Goal: Task Accomplishment & Management: Manage account settings

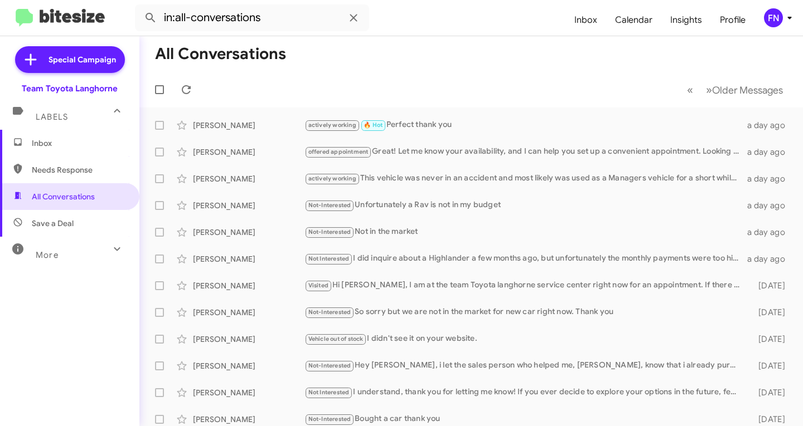
click at [111, 138] on span "Inbox" at bounding box center [79, 143] width 95 height 11
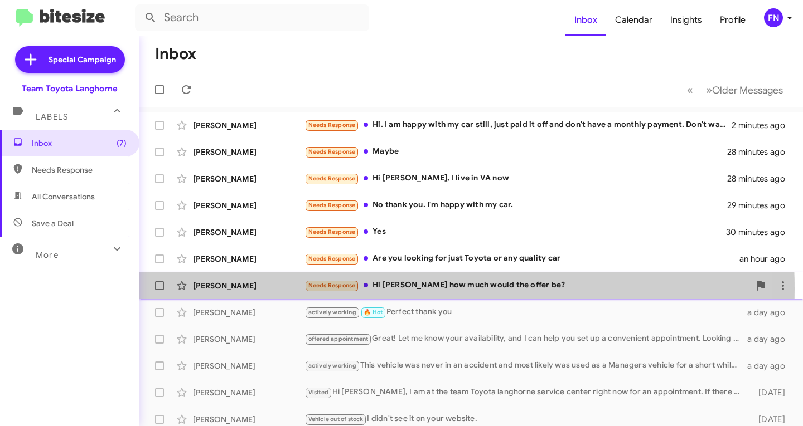
click at [216, 289] on div "[PERSON_NAME]" at bounding box center [248, 285] width 111 height 11
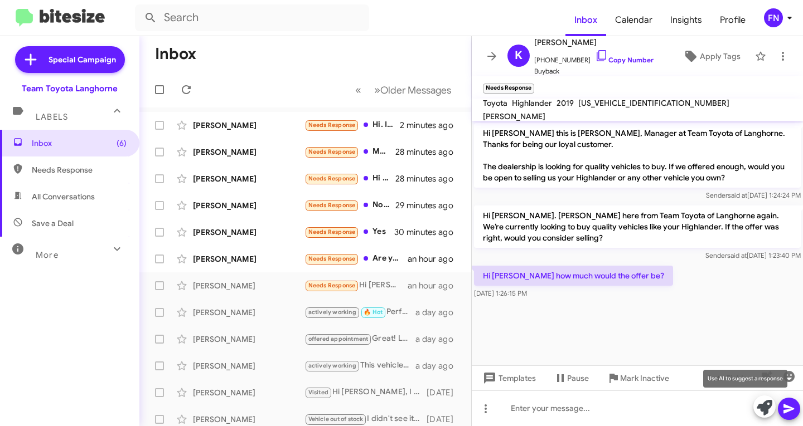
click at [770, 405] on icon at bounding box center [764, 408] width 16 height 16
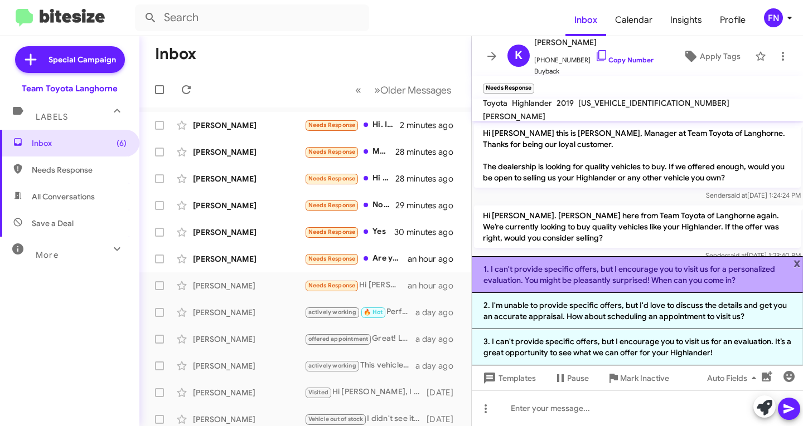
click at [590, 281] on li "1. I can't provide specific offers, but I encourage you to visit us for a perso…" at bounding box center [637, 274] width 331 height 37
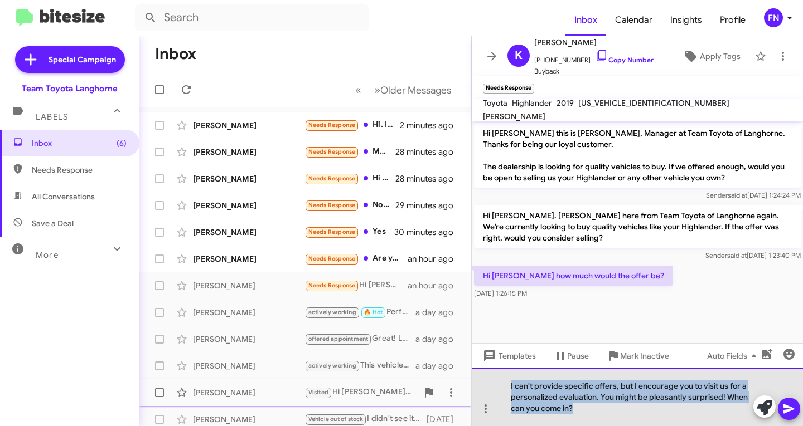
drag, startPoint x: 644, startPoint y: 409, endPoint x: 351, endPoint y: 389, distance: 293.9
click at [339, 382] on div "Inbox « Previous » Next Older Messages [PERSON_NAME] Needs Response Hi. I am ha…" at bounding box center [470, 231] width 663 height 390
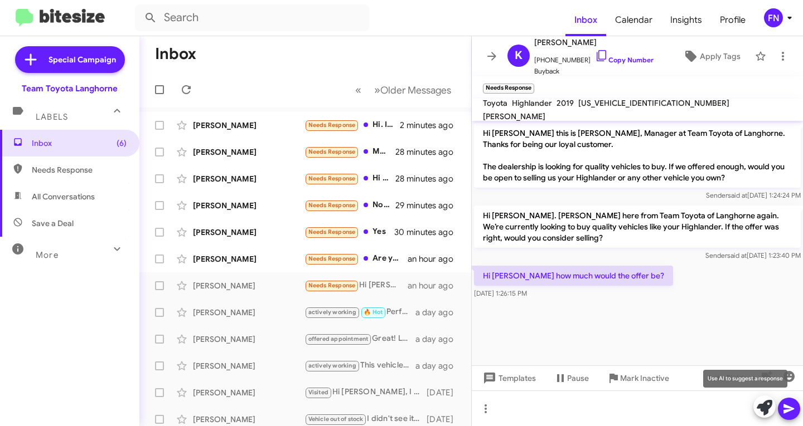
click at [760, 411] on icon at bounding box center [764, 408] width 16 height 16
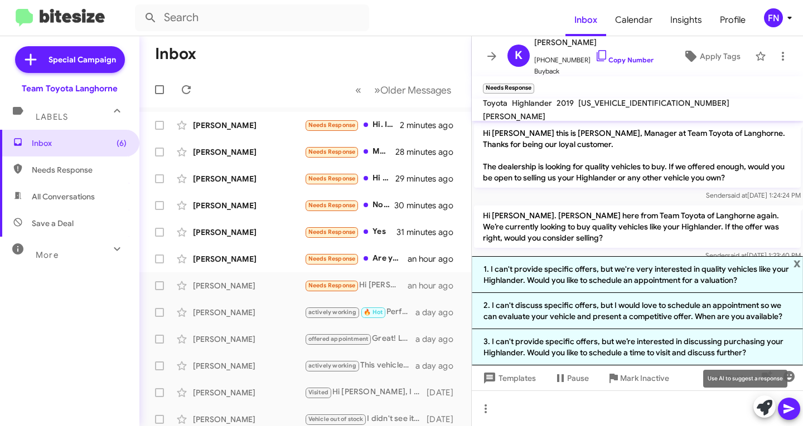
click at [764, 402] on icon at bounding box center [764, 408] width 16 height 16
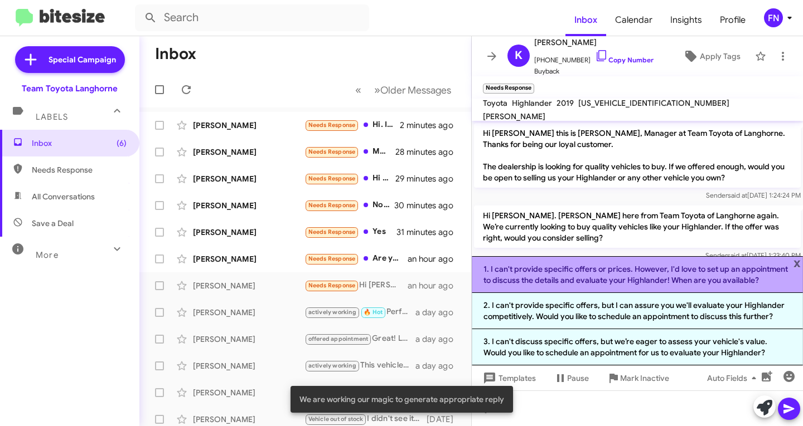
click at [717, 288] on li "1. I can't provide specific offers or prices. However, I'd love to set up an ap…" at bounding box center [637, 274] width 331 height 37
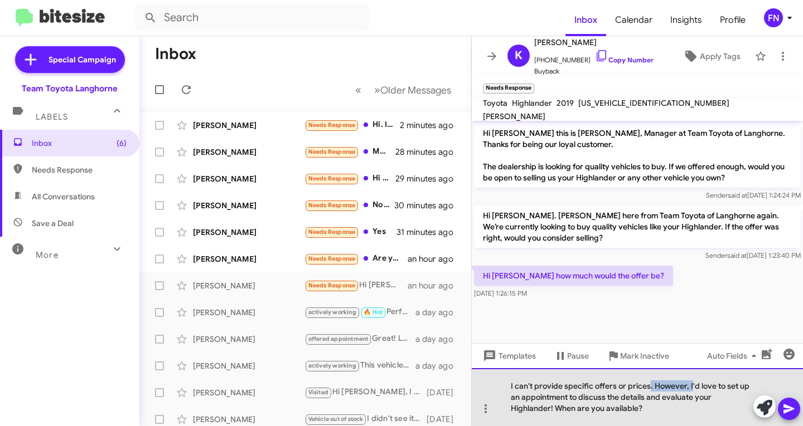
drag, startPoint x: 689, startPoint y: 387, endPoint x: 665, endPoint y: 387, distance: 24.0
click at [649, 390] on div "I can't provide specific offers or prices. However, I'd love to set up an appoi…" at bounding box center [637, 397] width 331 height 58
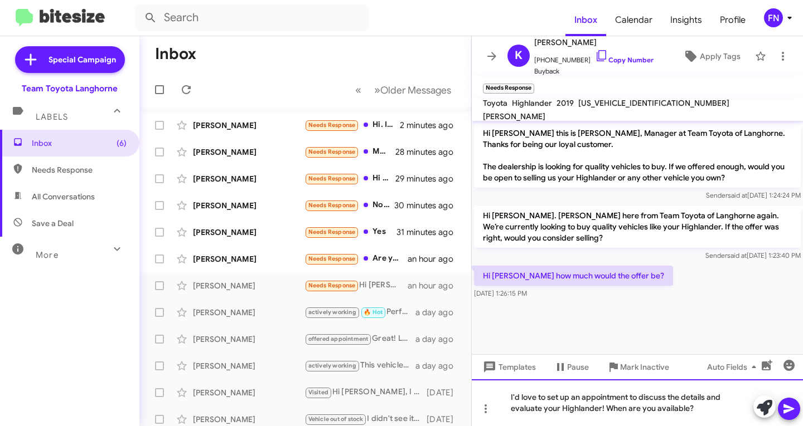
click at [600, 412] on div "I'd love to set up an appointment to discuss the details and evaluate your High…" at bounding box center [637, 403] width 331 height 47
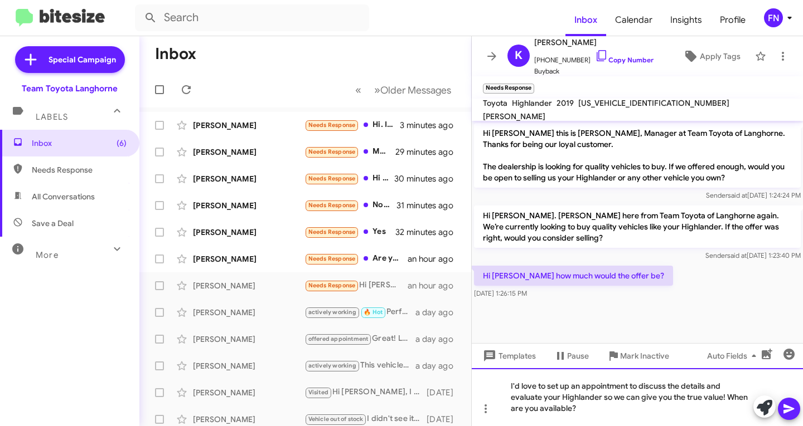
click at [626, 414] on div "I'd love to set up an appointment to discuss the details and evaluate your High…" at bounding box center [637, 397] width 331 height 58
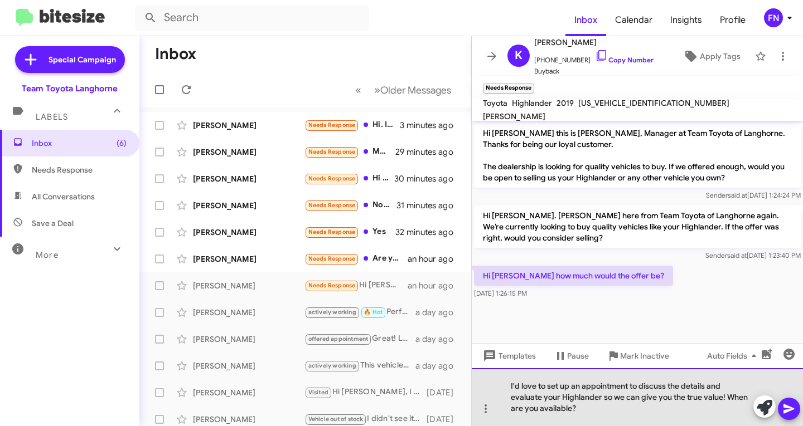
click at [572, 411] on div "I'd love to set up an appointment to discuss the details and evaluate your High…" at bounding box center [637, 397] width 331 height 58
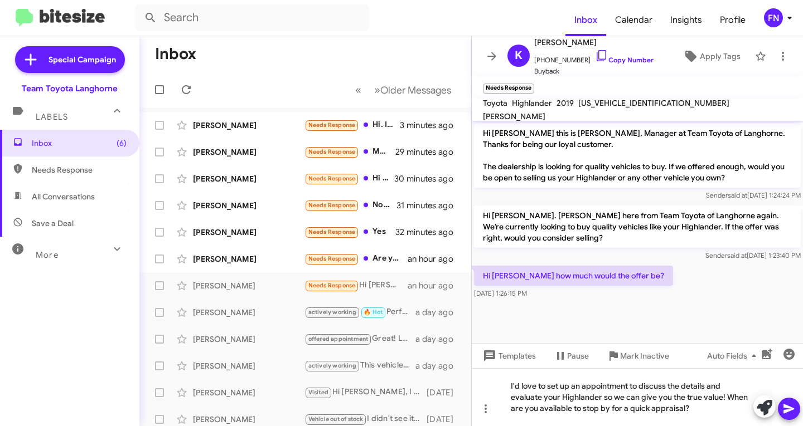
click at [789, 410] on icon at bounding box center [788, 409] width 11 height 9
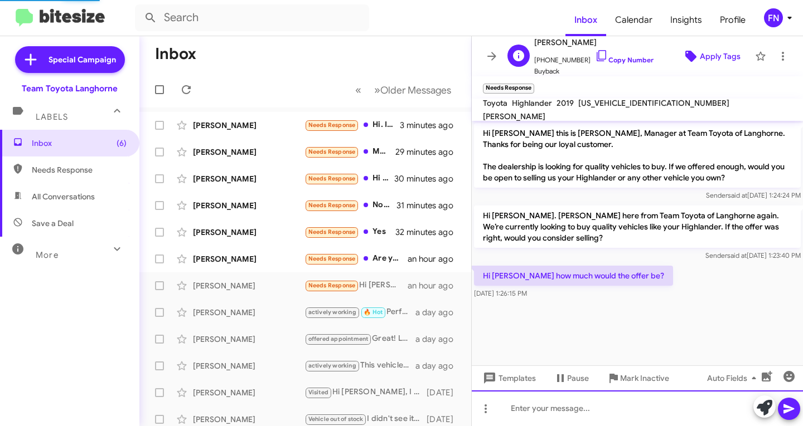
scroll to position [7, 0]
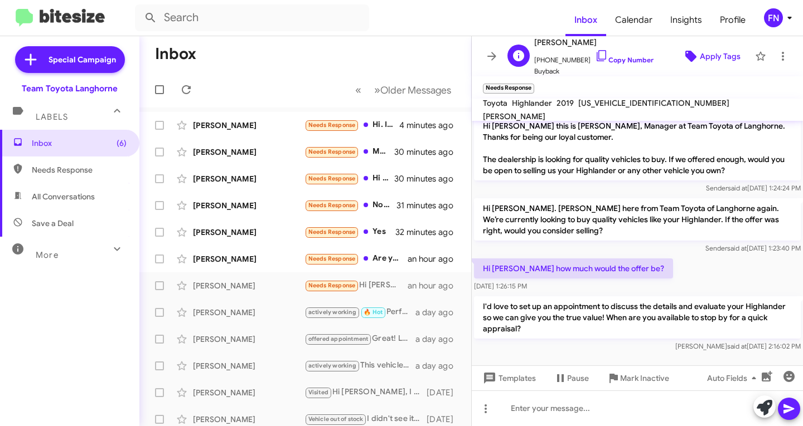
click at [684, 51] on icon at bounding box center [690, 56] width 13 height 13
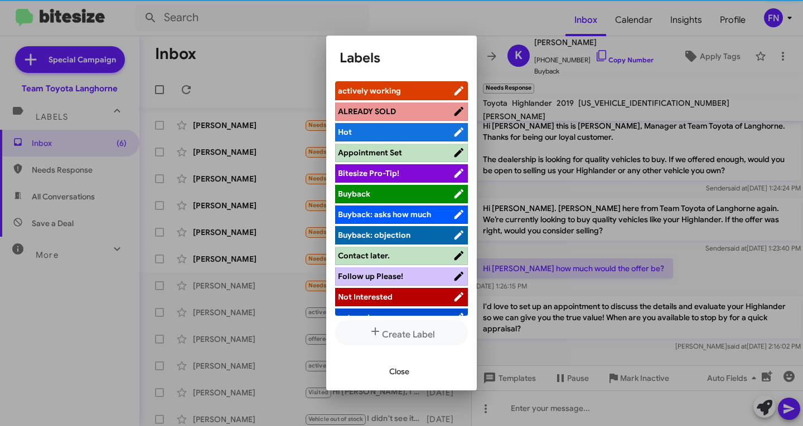
scroll to position [5, 0]
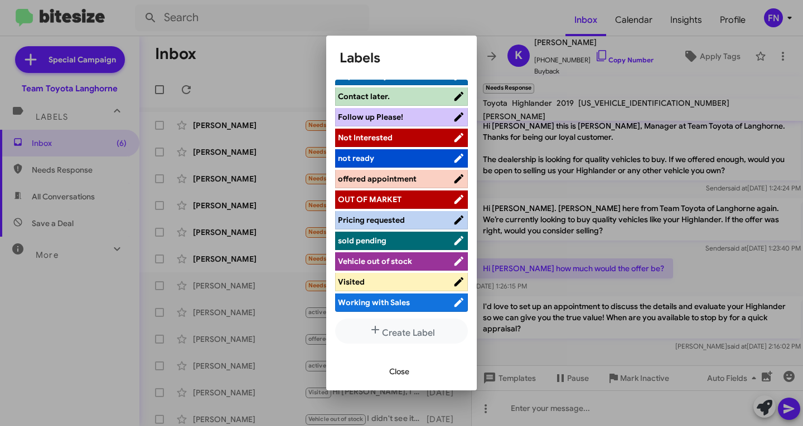
click at [383, 177] on span "offered appointment" at bounding box center [377, 179] width 79 height 10
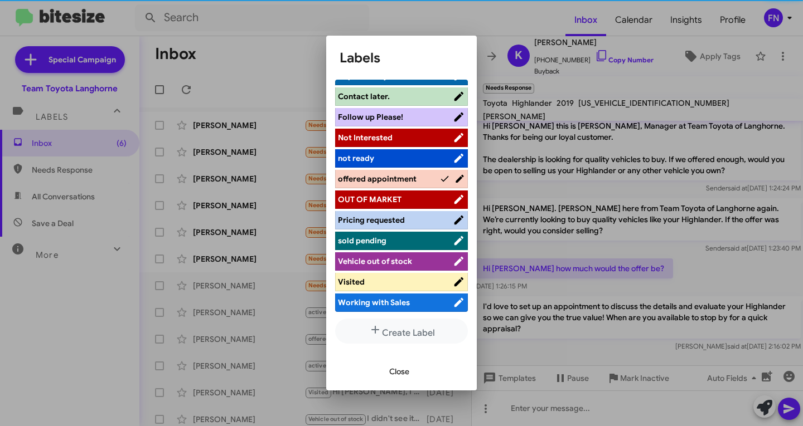
scroll to position [158, 0]
click at [397, 368] on span "Close" at bounding box center [399, 372] width 20 height 20
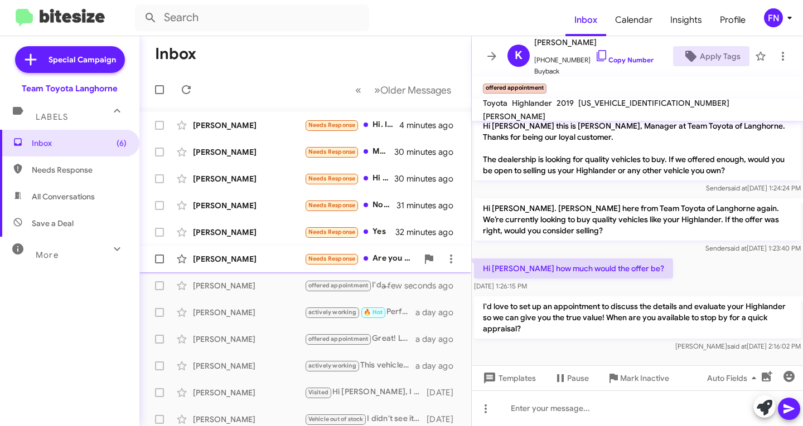
click at [230, 264] on div "[PERSON_NAME]" at bounding box center [248, 259] width 111 height 11
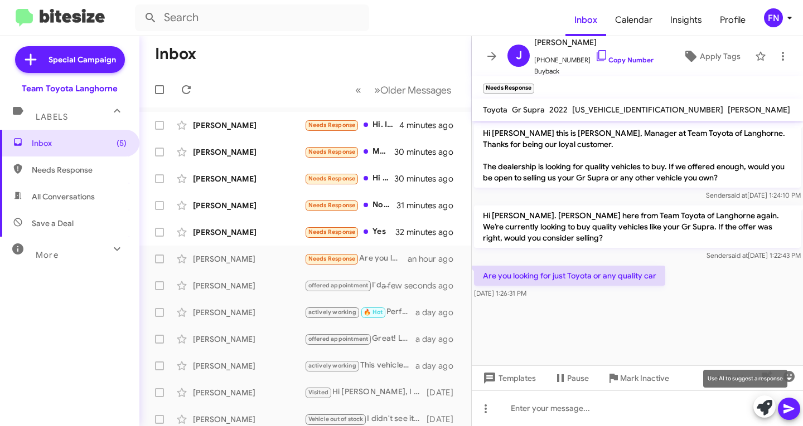
click at [763, 409] on icon at bounding box center [764, 408] width 16 height 16
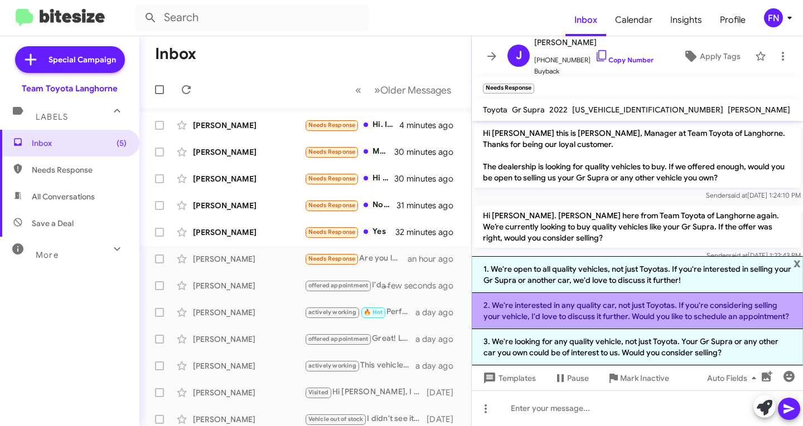
click at [546, 314] on li "2. We're interested in any quality car, not just Toyotas. If you're considering…" at bounding box center [637, 311] width 331 height 36
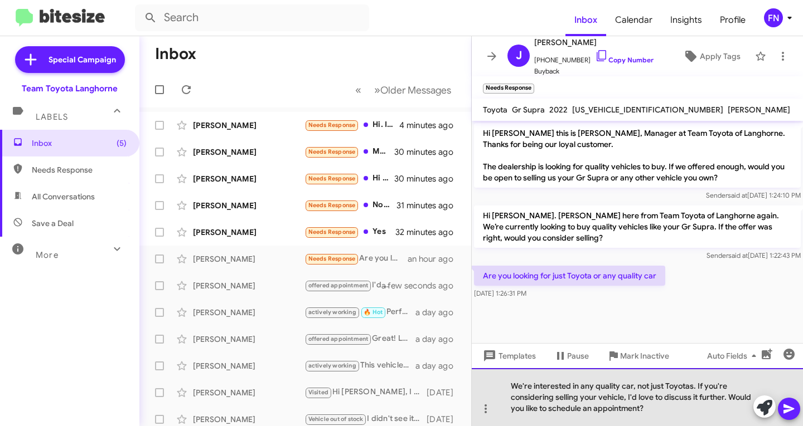
drag, startPoint x: 648, startPoint y: 410, endPoint x: 672, endPoint y: 411, distance: 24.0
click at [672, 411] on div "We're interested in any quality car, not just Toyotas. If you're considering se…" at bounding box center [637, 397] width 331 height 58
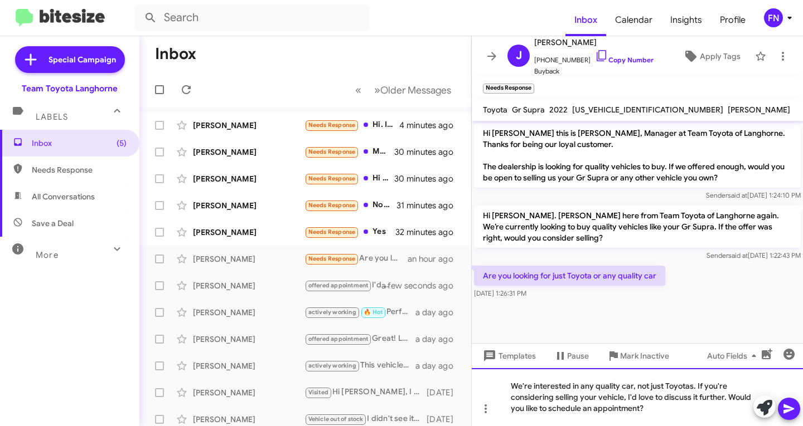
click at [681, 409] on div "We're interested in any quality car, not just Toyotas. If you're considering se…" at bounding box center [637, 397] width 331 height 58
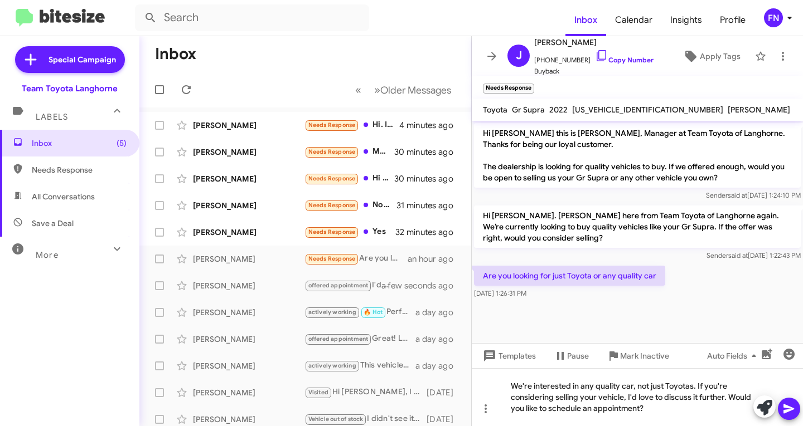
click at [788, 409] on icon at bounding box center [788, 408] width 13 height 13
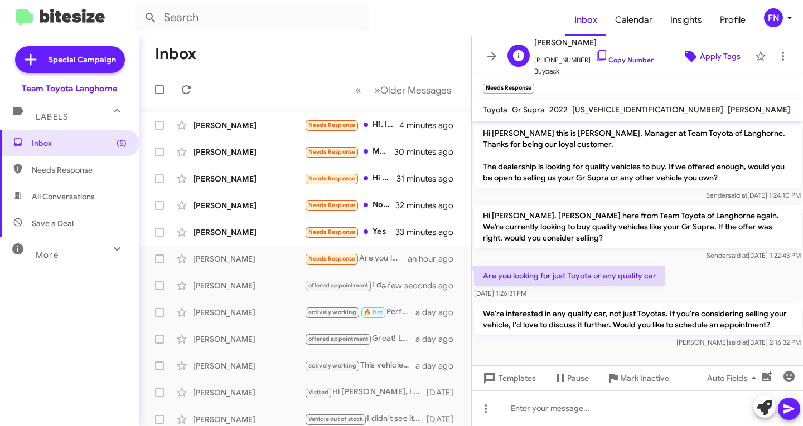
click at [700, 57] on span "Apply Tags" at bounding box center [720, 56] width 41 height 20
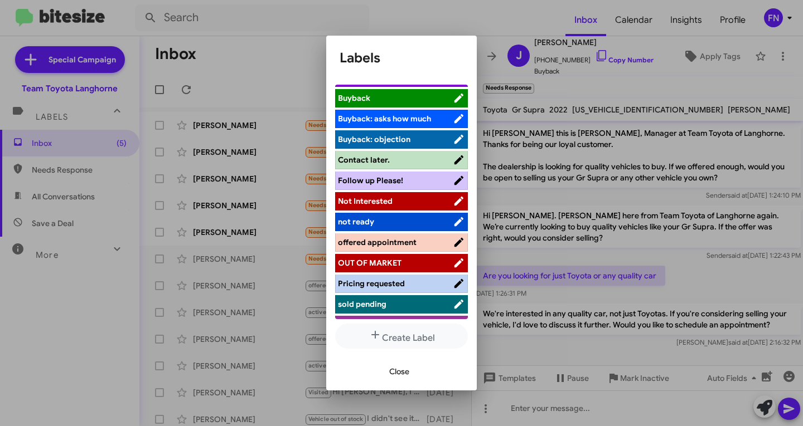
scroll to position [158, 0]
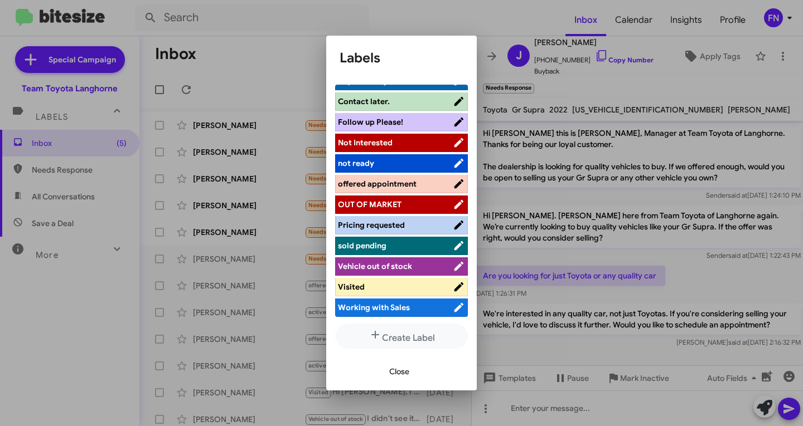
click at [395, 179] on span "offered appointment" at bounding box center [377, 184] width 79 height 10
click at [404, 372] on span "Close" at bounding box center [399, 372] width 20 height 20
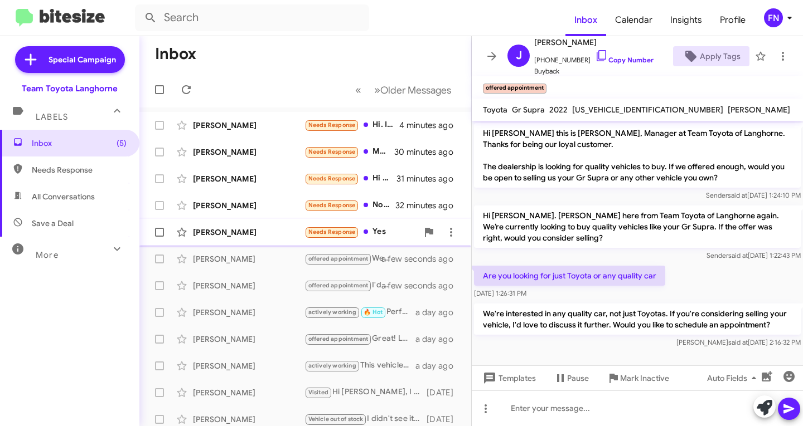
click at [261, 237] on div "[PERSON_NAME]" at bounding box center [248, 232] width 111 height 11
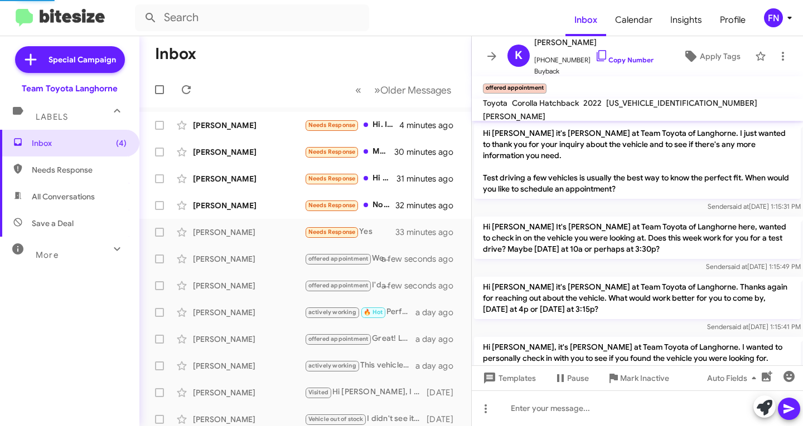
scroll to position [1160, 0]
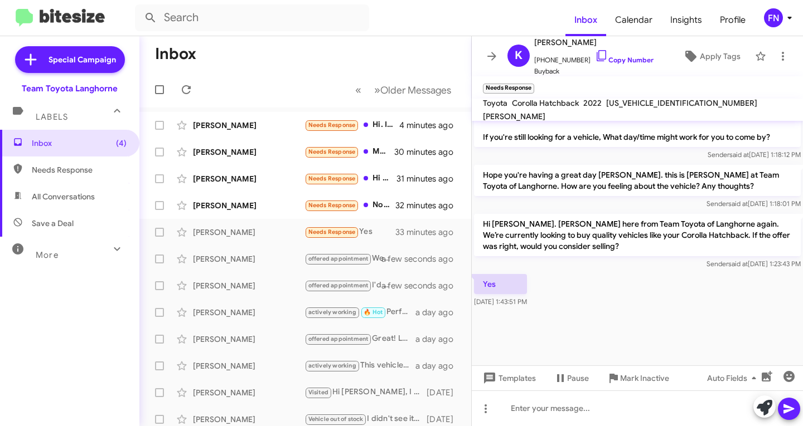
click at [759, 402] on icon at bounding box center [764, 408] width 16 height 16
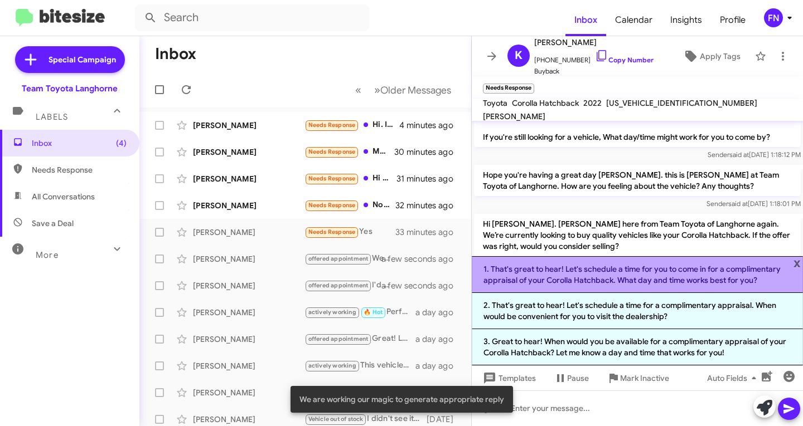
click at [655, 278] on li "1. That's great to hear! Let's schedule a time for you to come in for a complim…" at bounding box center [637, 274] width 331 height 37
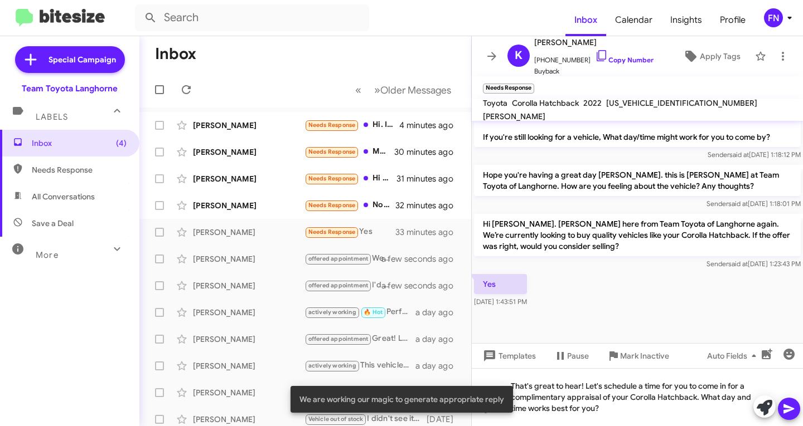
click at [794, 416] on span at bounding box center [788, 409] width 13 height 22
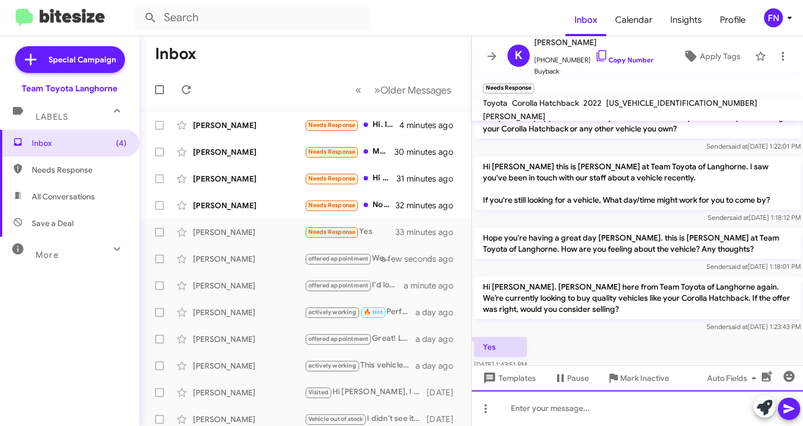
scroll to position [1519, 0]
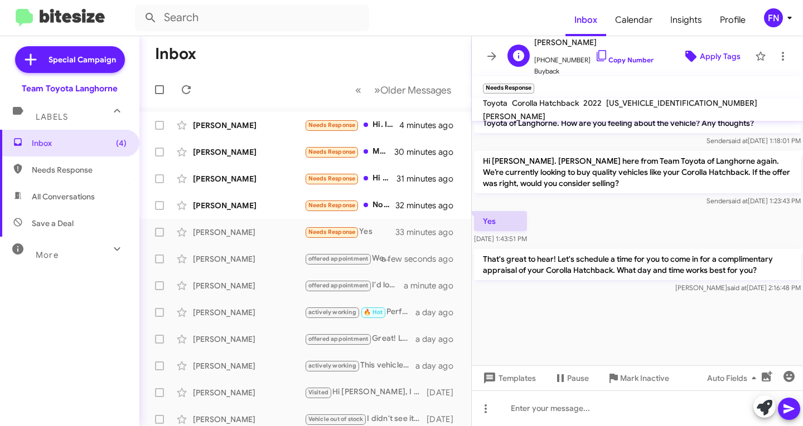
click at [701, 57] on span "Apply Tags" at bounding box center [720, 56] width 41 height 20
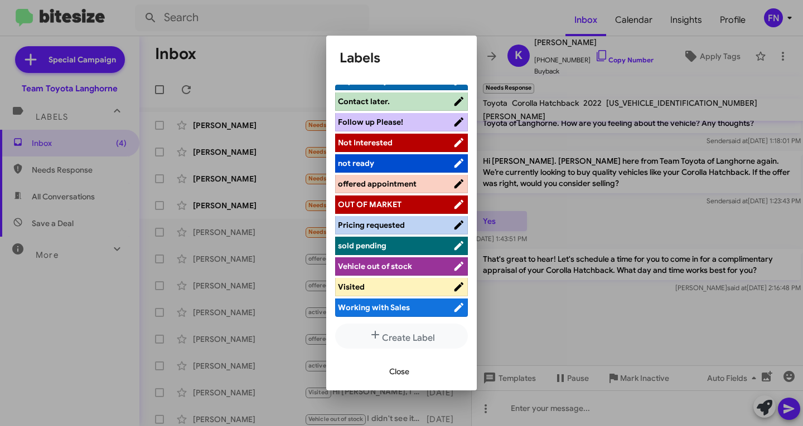
click at [409, 179] on span "offered appointment" at bounding box center [377, 184] width 79 height 10
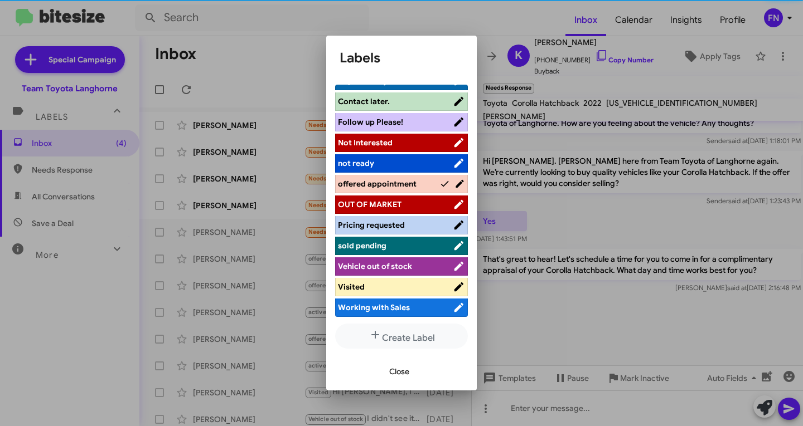
scroll to position [158, 0]
click at [401, 372] on span "Close" at bounding box center [399, 372] width 20 height 20
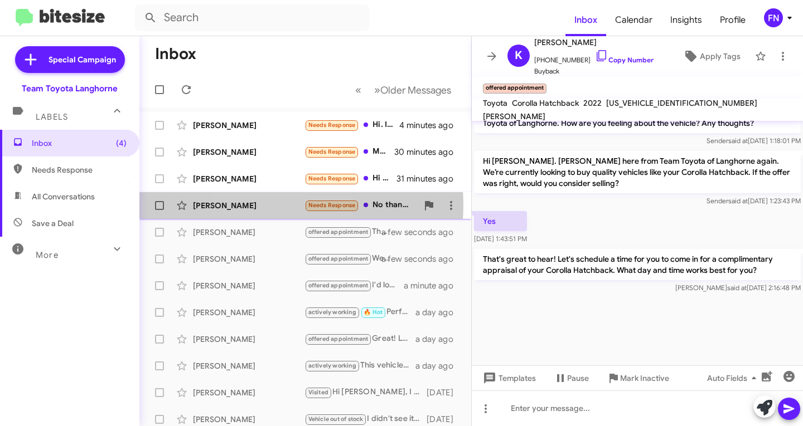
click at [266, 205] on div "[PERSON_NAME]" at bounding box center [248, 205] width 111 height 11
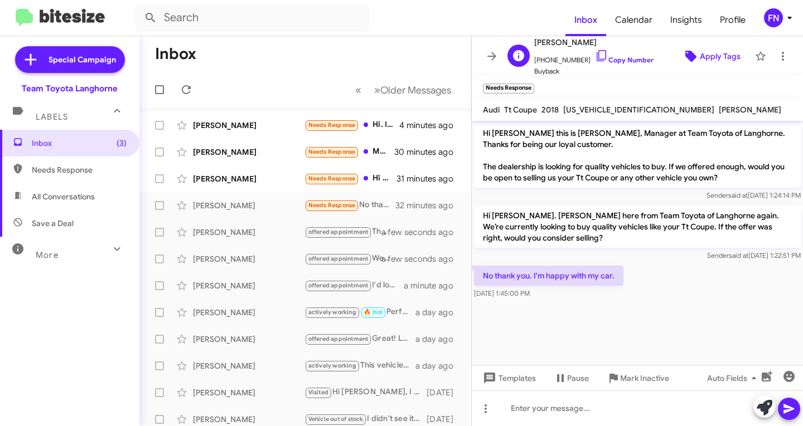
drag, startPoint x: 709, startPoint y: 69, endPoint x: 711, endPoint y: 59, distance: 10.2
click at [709, 69] on div "G [PERSON_NAME] [PHONE_NUMBER] Copy Number Buyback Apply Tags" at bounding box center [626, 56] width 246 height 41
click at [764, 404] on icon at bounding box center [764, 408] width 16 height 16
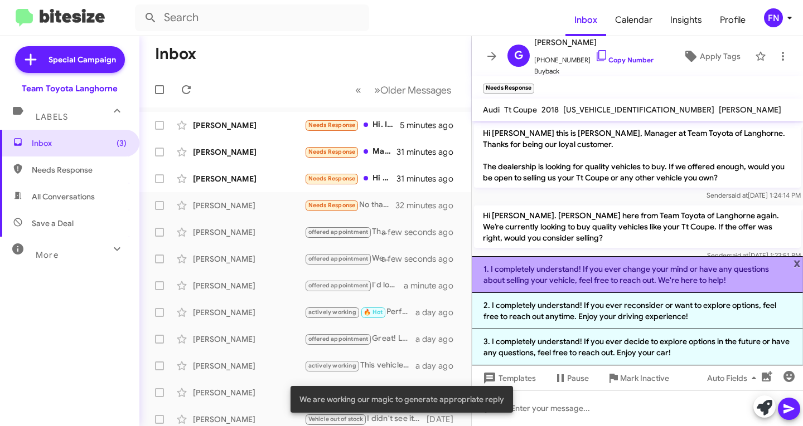
click at [590, 274] on li "1. I completely understand! If you ever change your mind or have any questions …" at bounding box center [637, 274] width 331 height 37
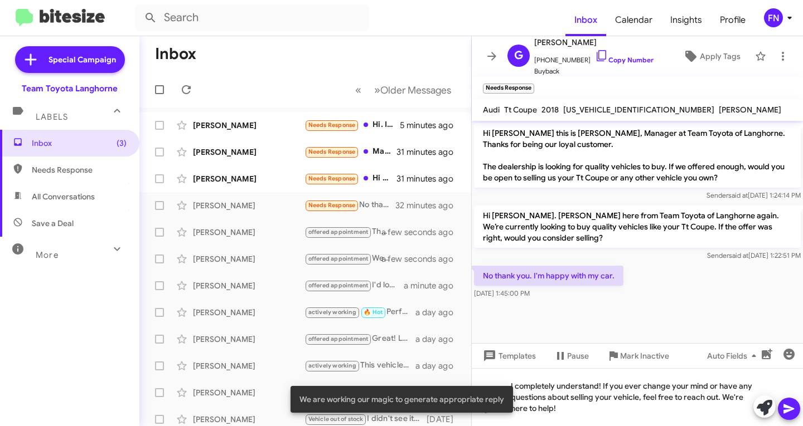
click at [792, 414] on icon at bounding box center [788, 408] width 13 height 13
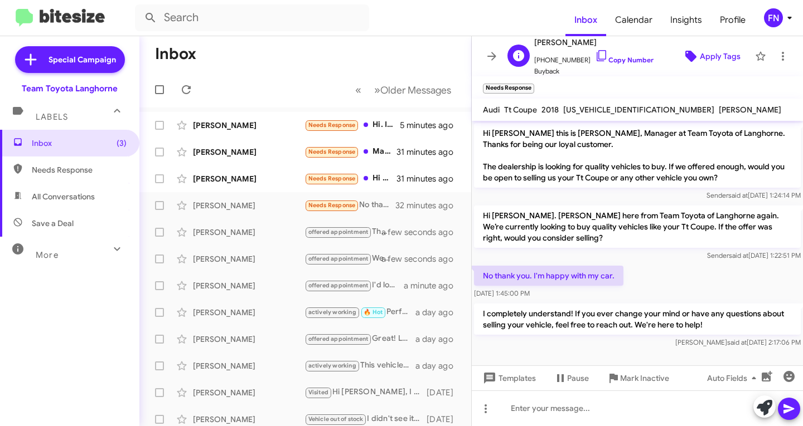
click at [715, 59] on span "Apply Tags" at bounding box center [720, 56] width 41 height 20
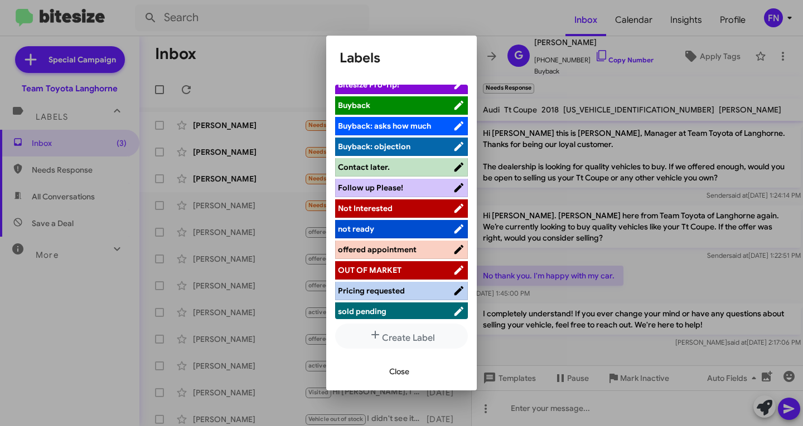
scroll to position [158, 0]
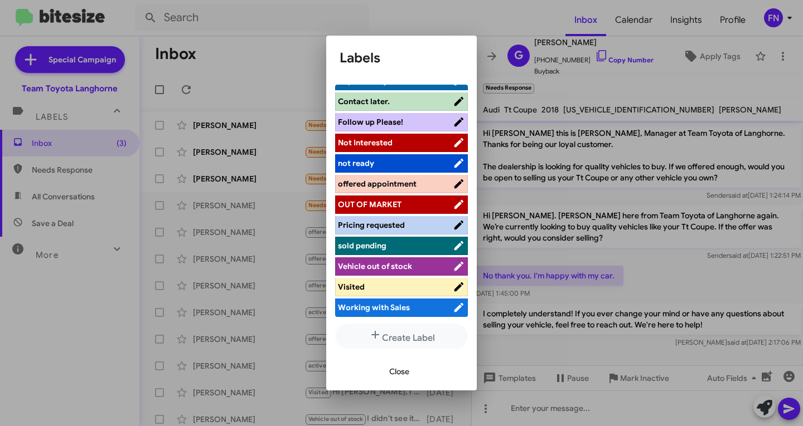
click at [412, 134] on li "Not Interested" at bounding box center [401, 143] width 133 height 18
click at [423, 137] on span "Not Interested" at bounding box center [395, 142] width 115 height 11
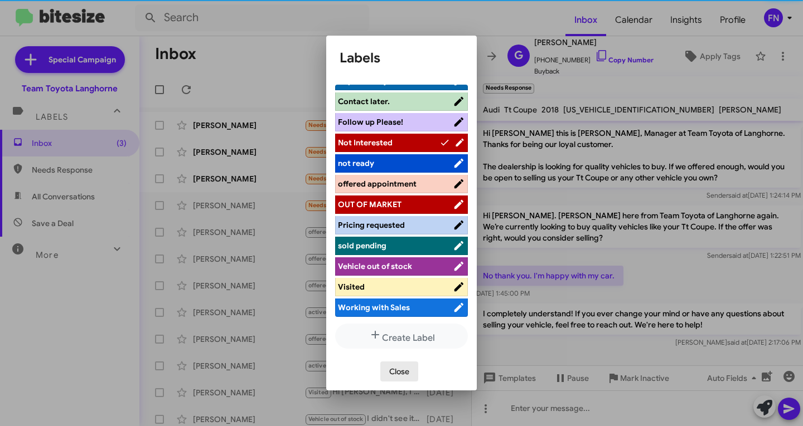
click at [406, 376] on span "Close" at bounding box center [399, 372] width 20 height 20
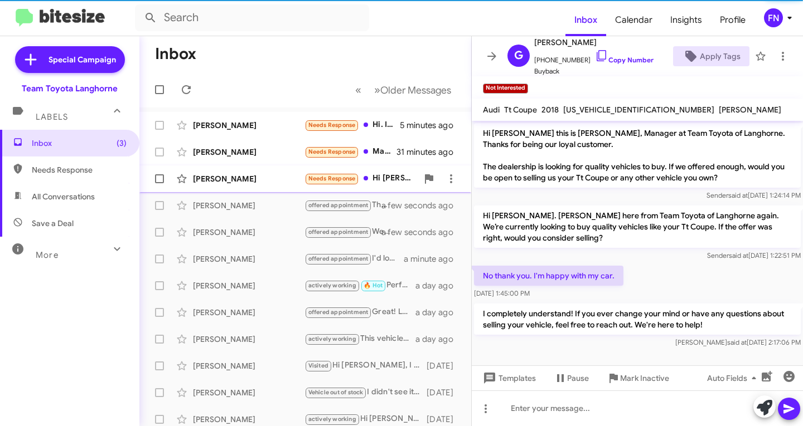
click at [256, 186] on div "[PERSON_NAME] Needs Response Hi [PERSON_NAME], I live in [GEOGRAPHIC_DATA] now …" at bounding box center [305, 179] width 314 height 22
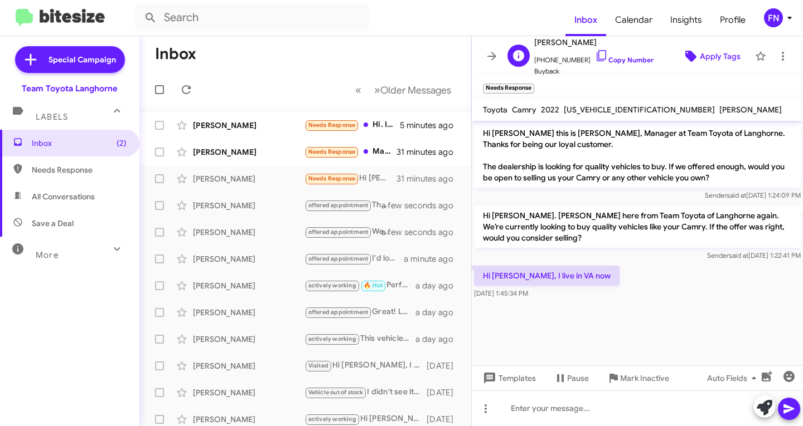
click at [703, 59] on span "Apply Tags" at bounding box center [720, 56] width 41 height 20
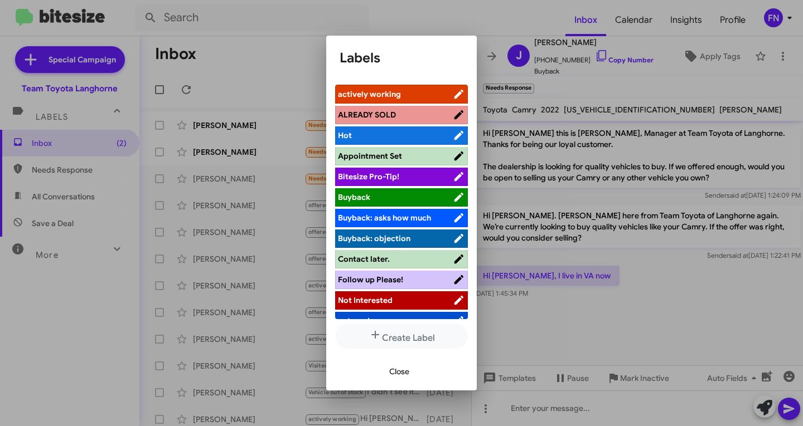
click at [383, 298] on span "Not Interested" at bounding box center [365, 300] width 55 height 10
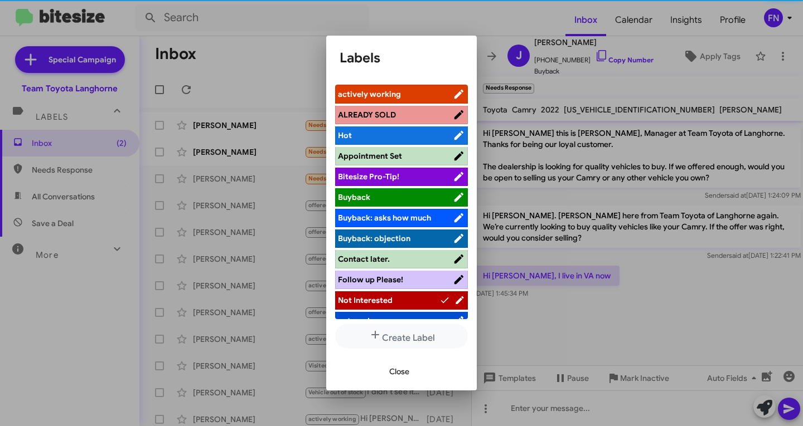
click at [412, 376] on button "Close" at bounding box center [399, 372] width 38 height 20
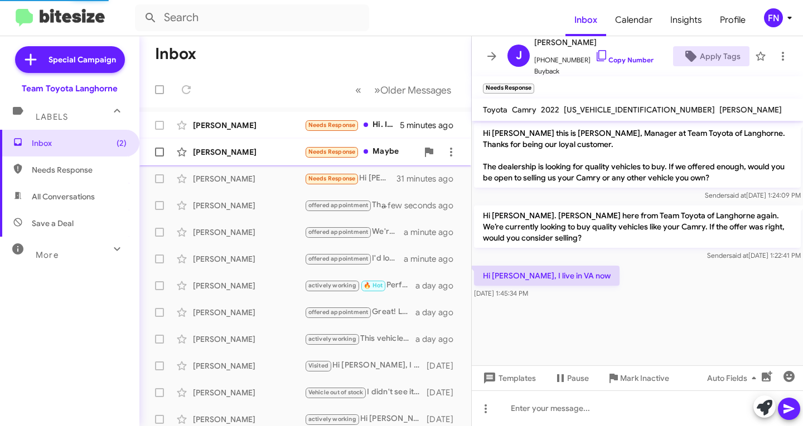
click at [255, 154] on div "[PERSON_NAME]" at bounding box center [248, 152] width 111 height 11
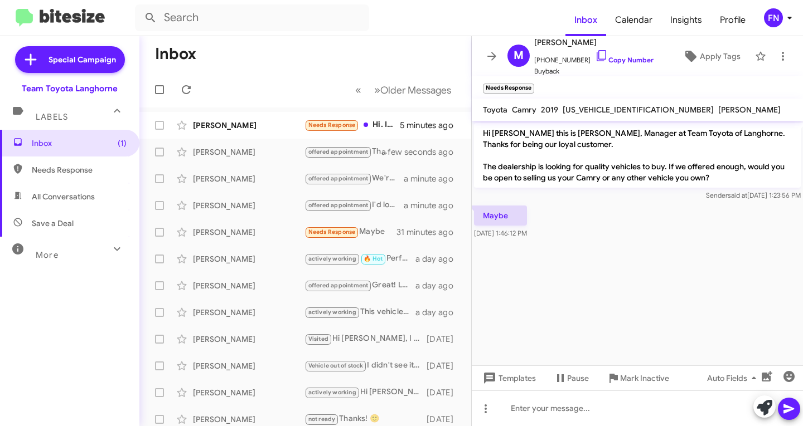
click at [764, 409] on icon at bounding box center [764, 408] width 16 height 16
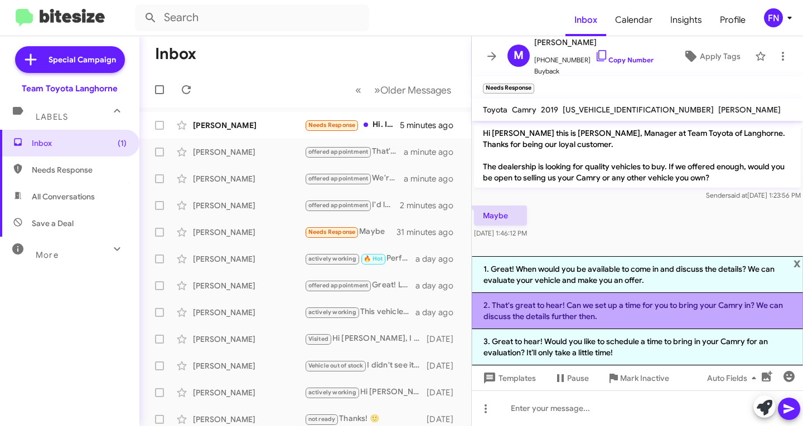
click at [617, 310] on li "2. That's great to hear! Can we set up a time for you to bring your Camry in? W…" at bounding box center [637, 311] width 331 height 36
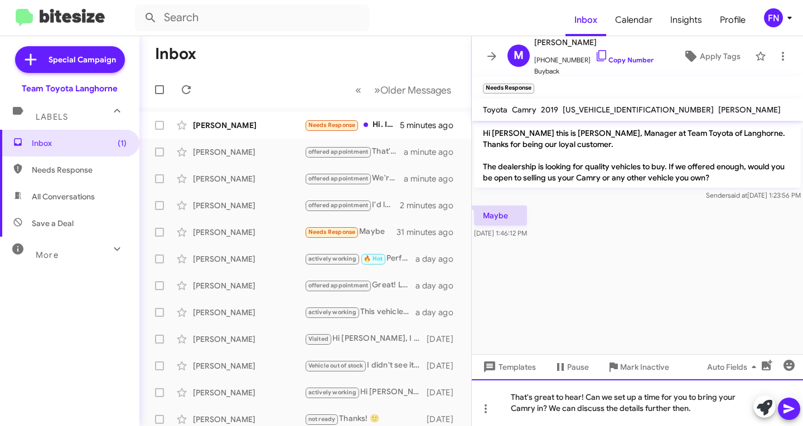
click at [545, 411] on div "That's great to hear! Can we set up a time for you to bring your Camry in? We c…" at bounding box center [637, 403] width 331 height 47
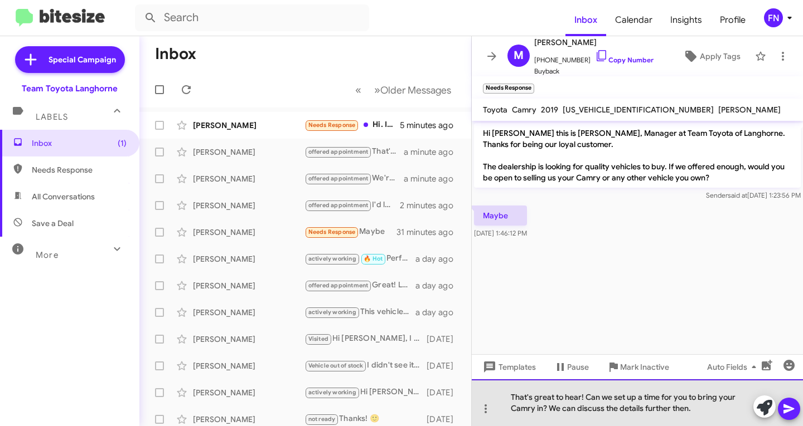
click at [543, 412] on div "That's great to hear! Can we set up a time for you to bring your Camry in? We c…" at bounding box center [637, 403] width 331 height 47
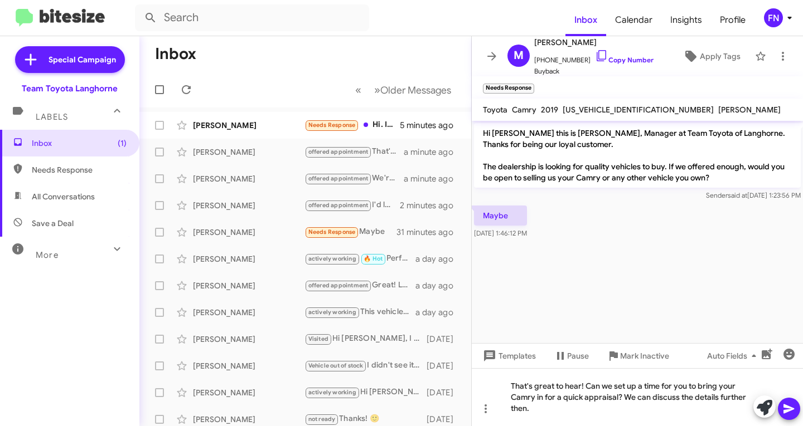
click at [784, 410] on icon at bounding box center [788, 408] width 13 height 13
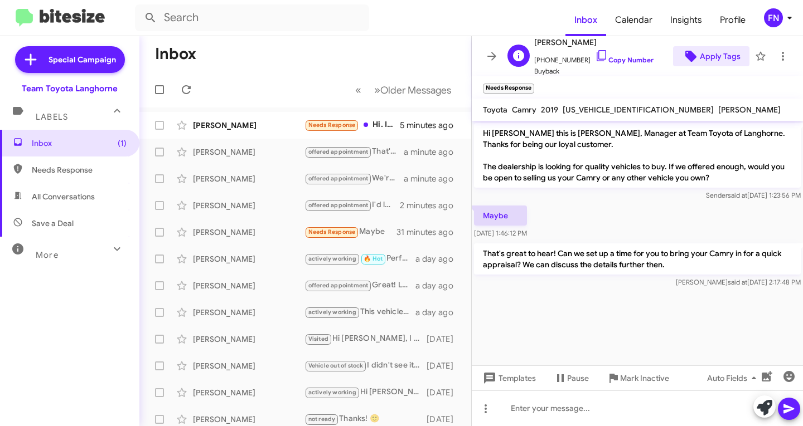
click at [707, 64] on span "Apply Tags" at bounding box center [720, 56] width 41 height 20
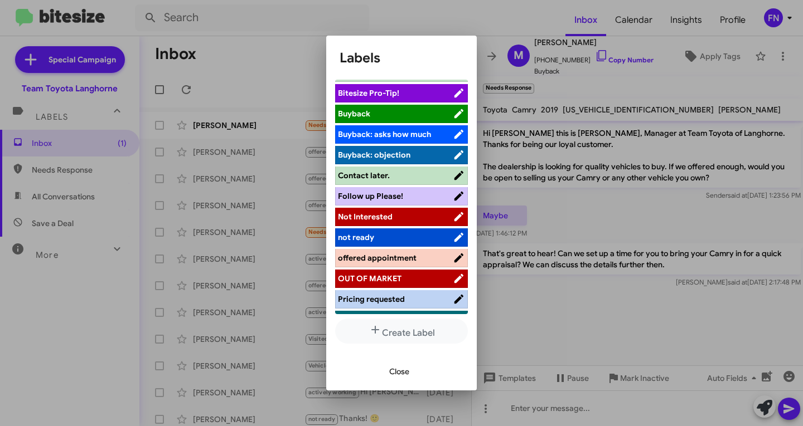
scroll to position [158, 0]
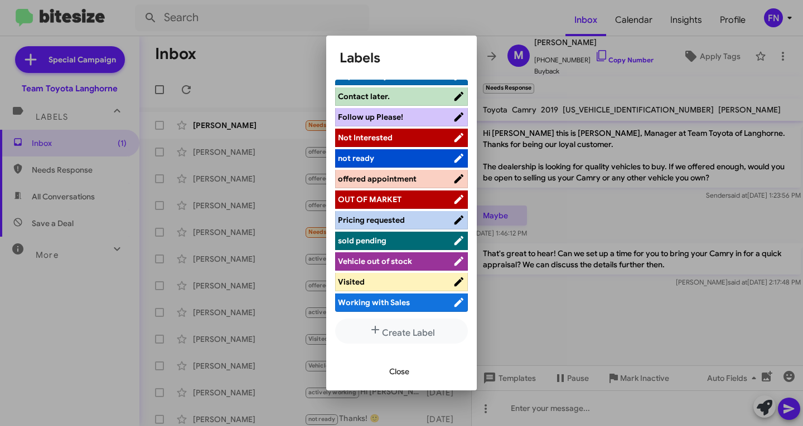
click at [384, 185] on li "offered appointment" at bounding box center [401, 179] width 133 height 18
click at [396, 179] on span "offered appointment" at bounding box center [377, 179] width 79 height 10
click at [399, 373] on span "Close" at bounding box center [399, 372] width 20 height 20
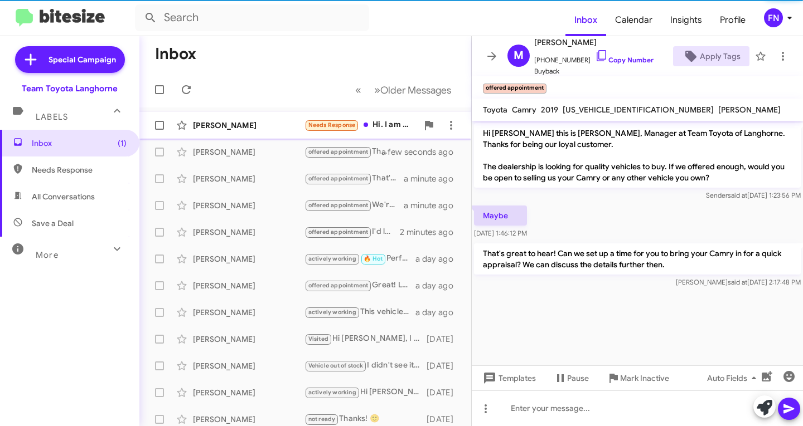
click at [222, 129] on div "[PERSON_NAME]" at bounding box center [248, 125] width 111 height 11
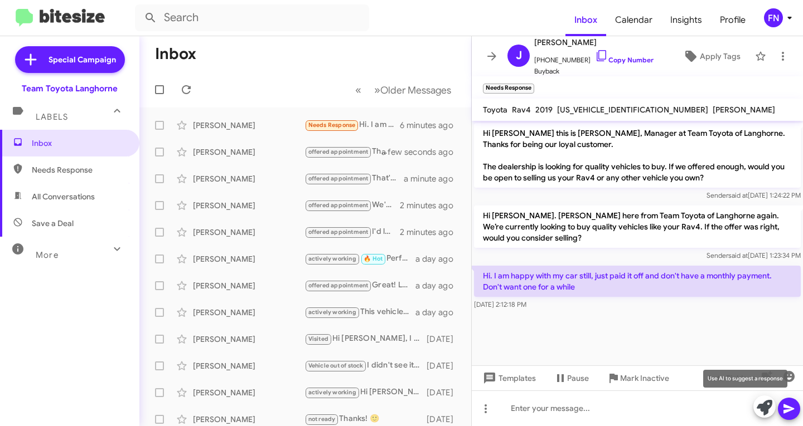
click at [766, 408] on icon at bounding box center [764, 408] width 16 height 16
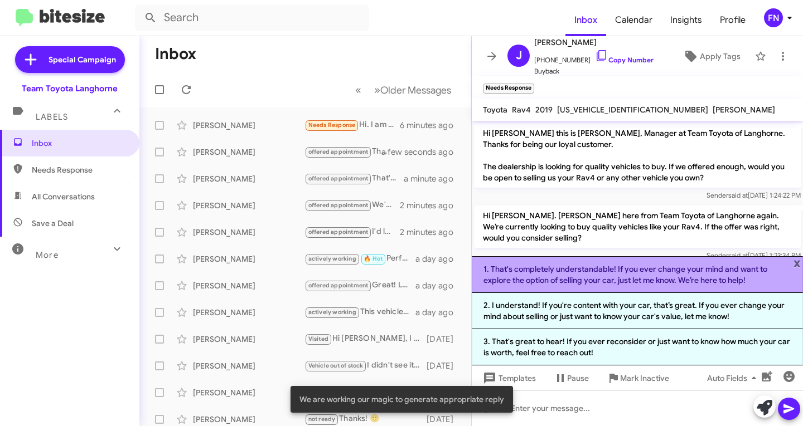
click at [606, 278] on li "1. That's completely understandable! If you ever change your mind and want to e…" at bounding box center [637, 274] width 331 height 37
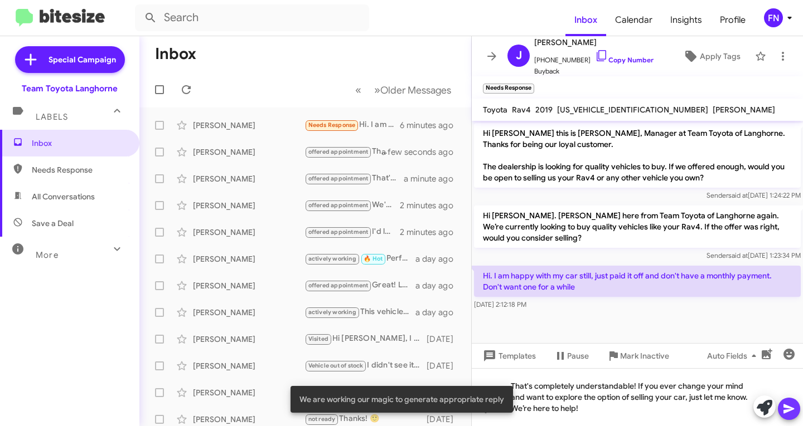
click at [786, 405] on icon at bounding box center [788, 408] width 13 height 13
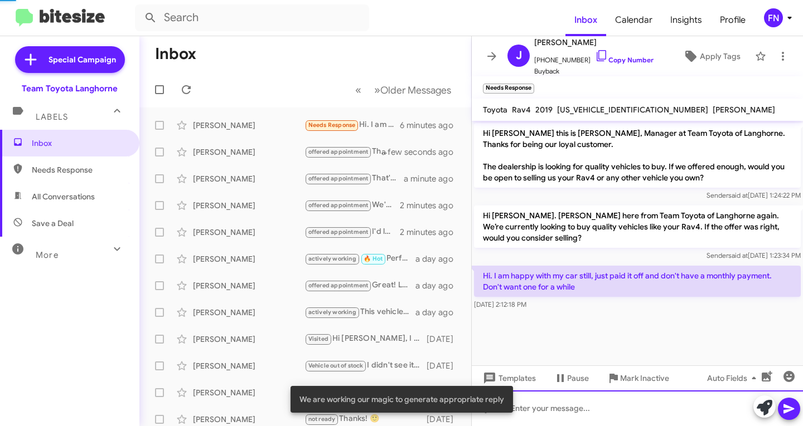
scroll to position [7, 0]
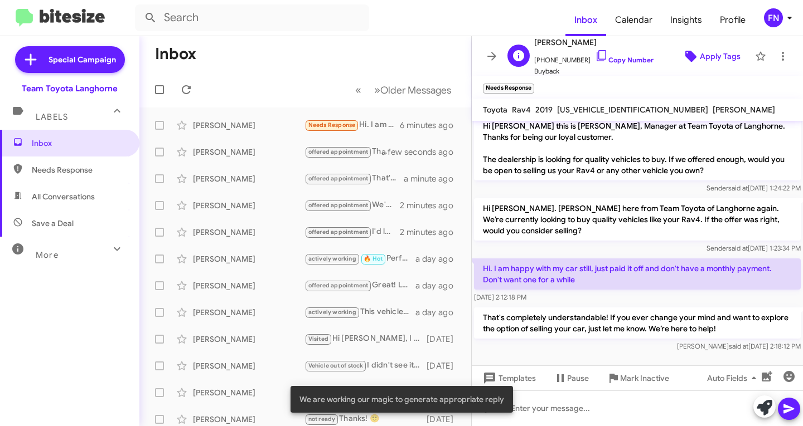
click at [721, 62] on span "Apply Tags" at bounding box center [720, 56] width 41 height 20
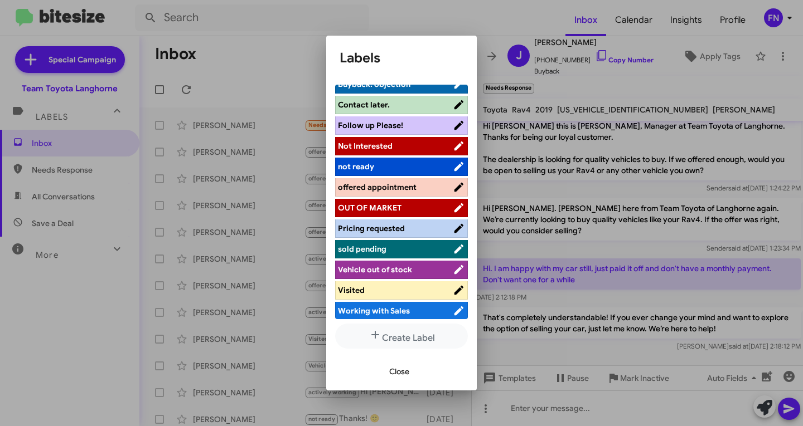
scroll to position [158, 0]
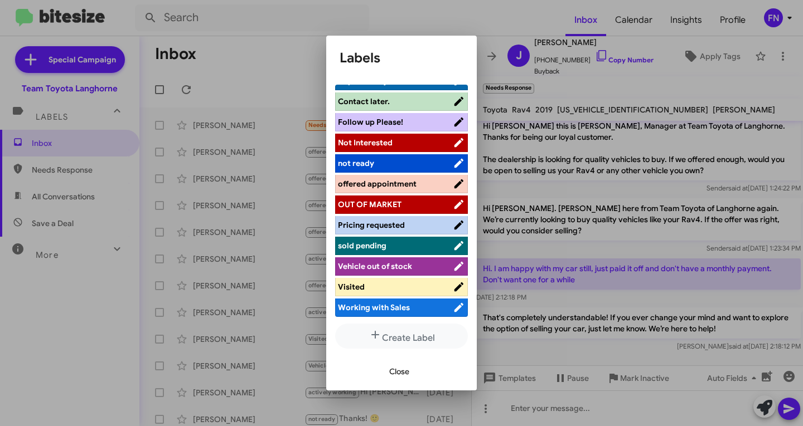
click at [403, 132] on ul "actively working ALREADY SOLD Hot Appointment Set Bitesize Pro-Tip! [PERSON_NAM…" at bounding box center [401, 202] width 133 height 235
click at [403, 148] on span "Not Interested" at bounding box center [395, 142] width 115 height 11
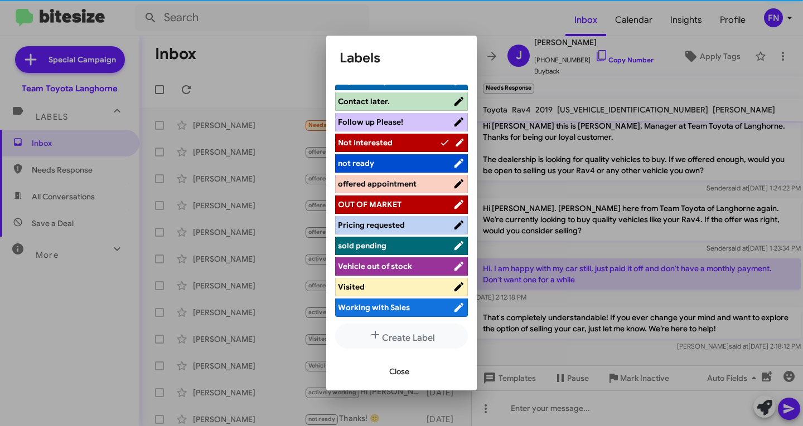
click at [398, 368] on span "Close" at bounding box center [399, 372] width 20 height 20
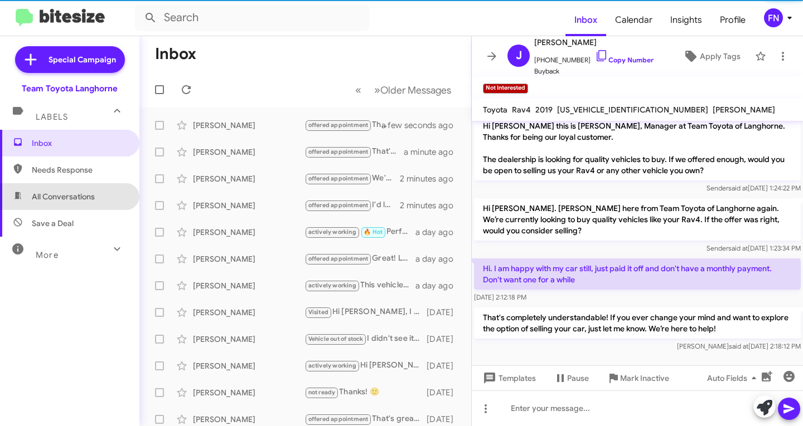
click at [69, 202] on span "All Conversations" at bounding box center [69, 196] width 139 height 27
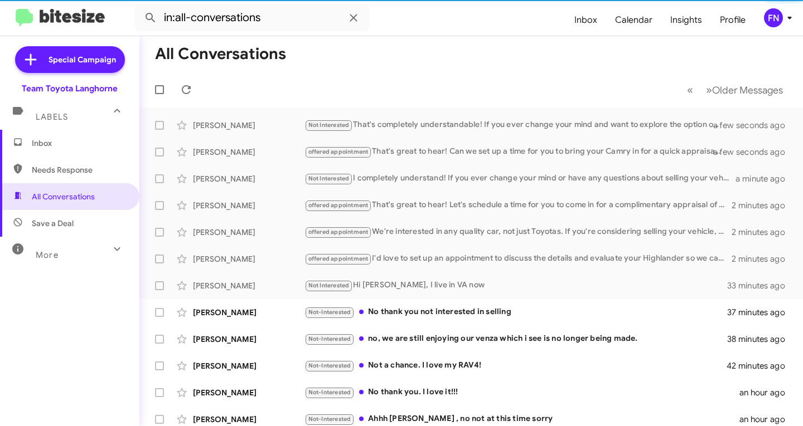
click at [75, 171] on span "Needs Response" at bounding box center [79, 169] width 95 height 11
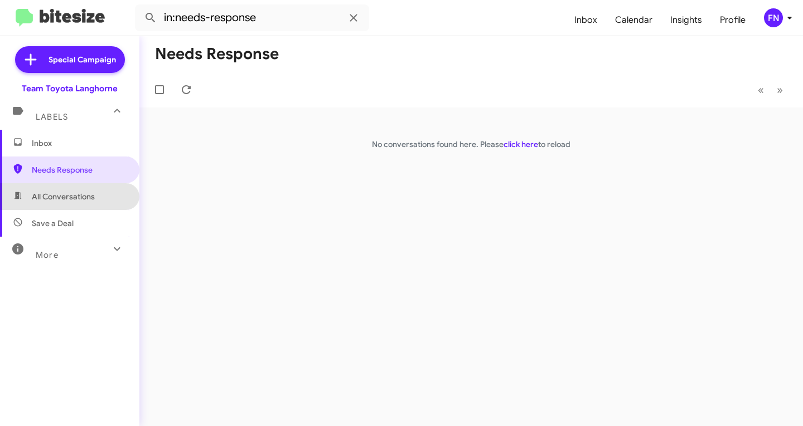
click at [75, 187] on span "All Conversations" at bounding box center [69, 196] width 139 height 27
type input "in:all-conversations"
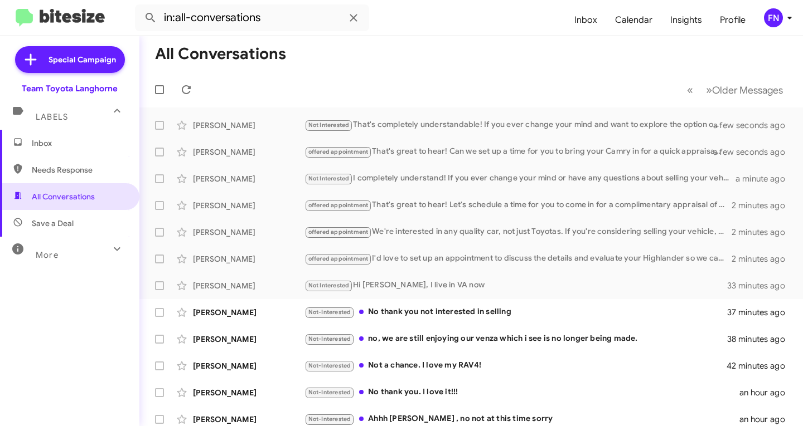
click at [101, 140] on span "Inbox" at bounding box center [79, 143] width 95 height 11
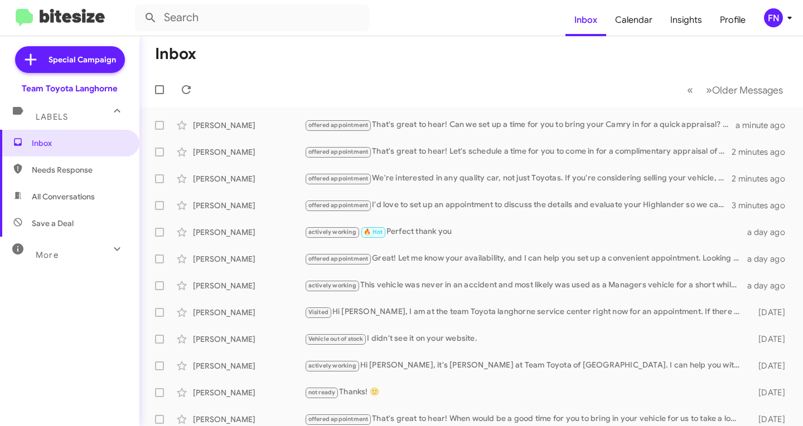
click at [42, 204] on span "All Conversations" at bounding box center [69, 196] width 139 height 27
type input "in:all-conversations"
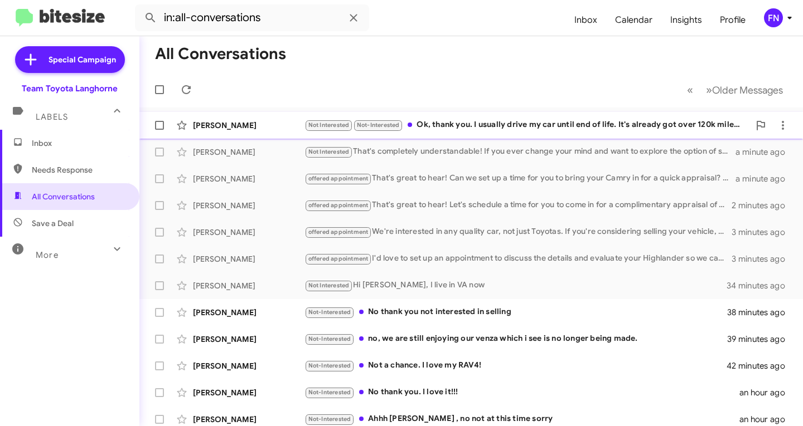
click at [567, 115] on div "[PERSON_NAME] Not Interested Not-Interested Ok, thank you. I usually drive my c…" at bounding box center [470, 125] width 645 height 22
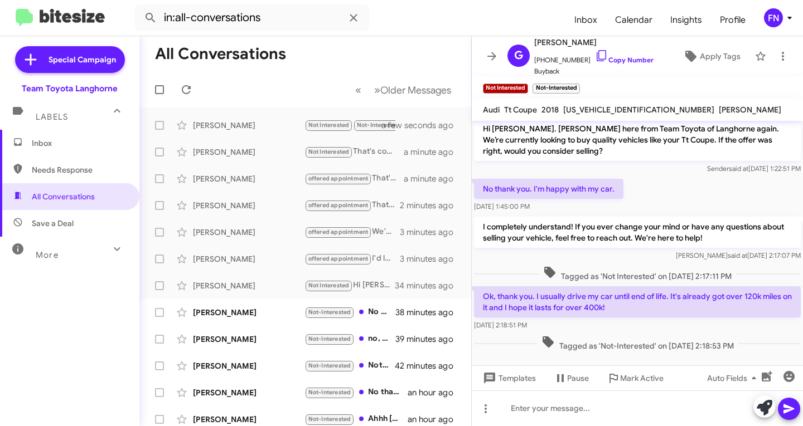
scroll to position [95, 0]
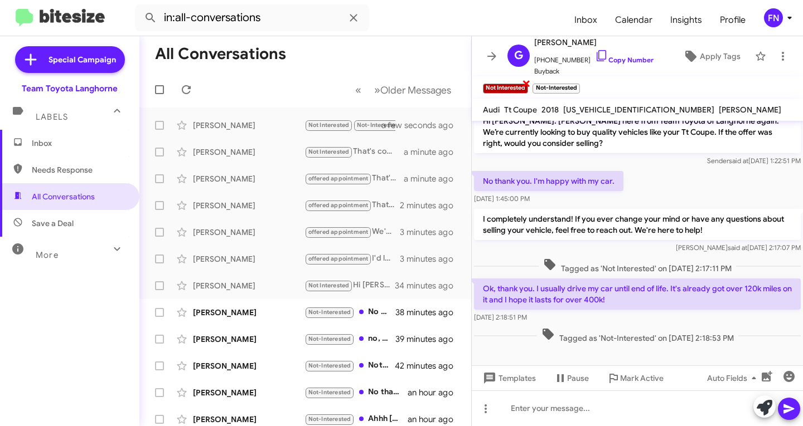
click at [523, 83] on span "×" at bounding box center [526, 82] width 9 height 13
click at [73, 147] on span "Inbox" at bounding box center [79, 143] width 95 height 11
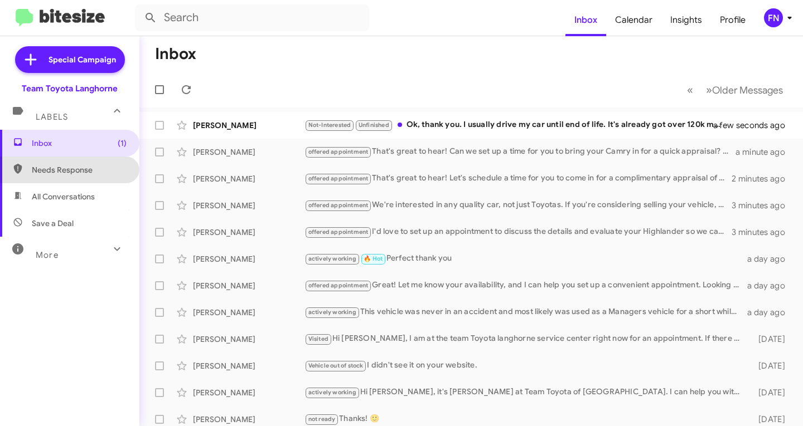
click at [81, 172] on span "Needs Response" at bounding box center [79, 169] width 95 height 11
type input "in:needs-response"
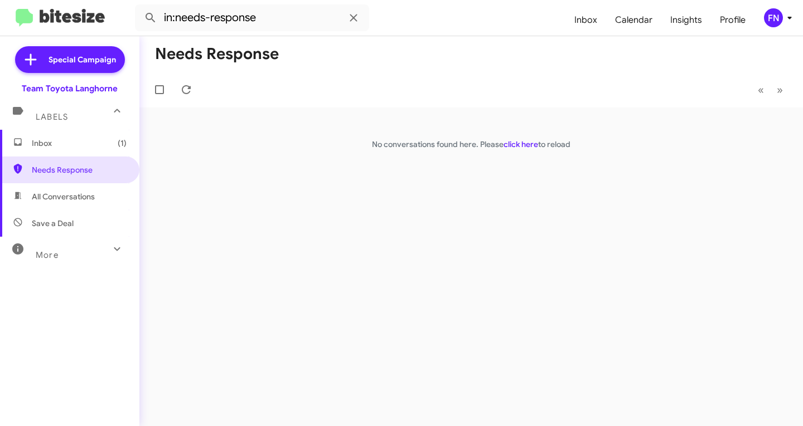
click at [55, 147] on span "Inbox (1)" at bounding box center [79, 143] width 95 height 11
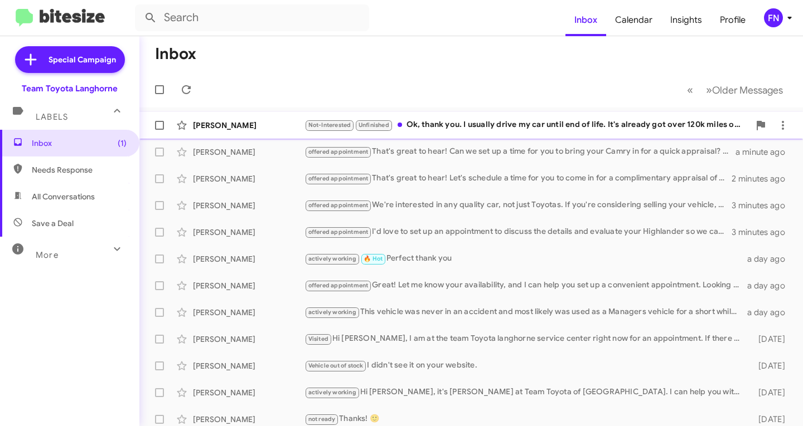
click at [269, 128] on div "[PERSON_NAME]" at bounding box center [248, 125] width 111 height 11
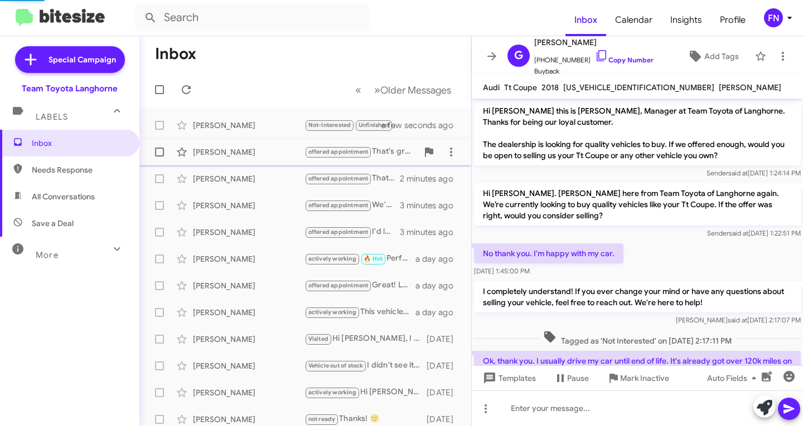
scroll to position [74, 0]
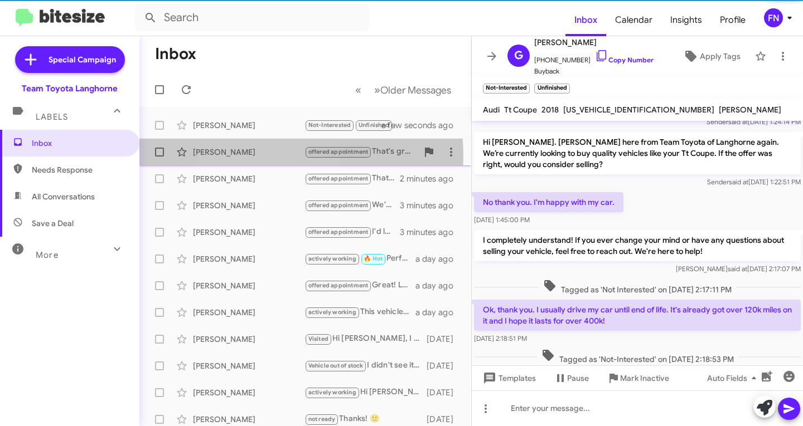
click at [259, 157] on div "[PERSON_NAME]" at bounding box center [248, 152] width 111 height 11
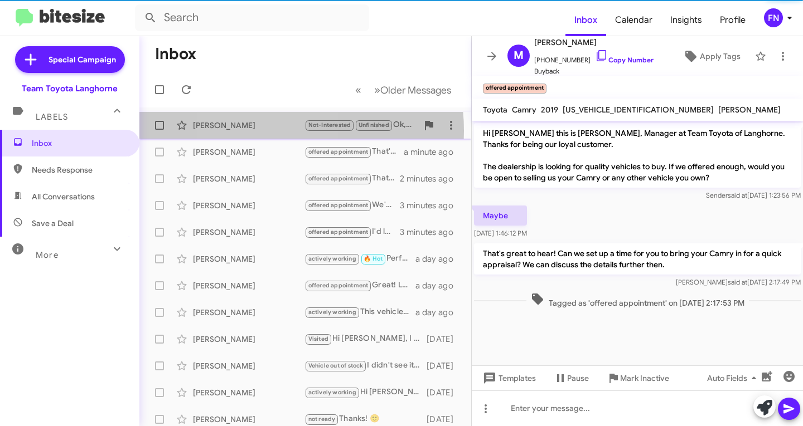
click at [259, 131] on div "[PERSON_NAME] Not-Interested Unfinished Ok, thank you. I usually drive my car u…" at bounding box center [305, 125] width 314 height 22
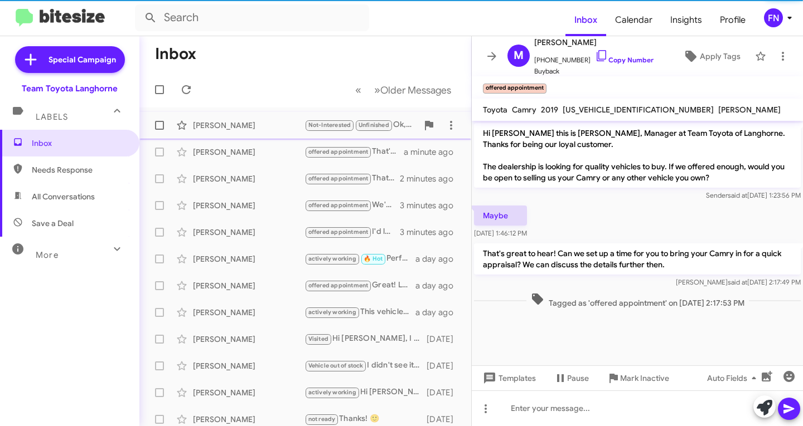
scroll to position [118, 0]
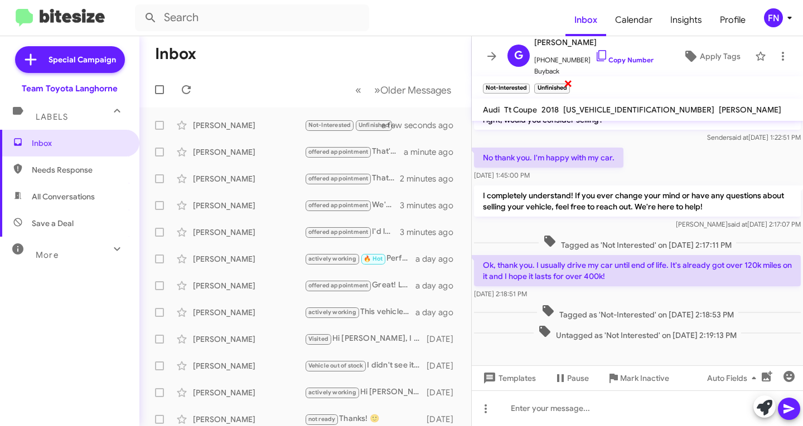
click at [569, 83] on span "×" at bounding box center [568, 82] width 9 height 13
click at [28, 160] on span "Needs Response" at bounding box center [69, 170] width 139 height 27
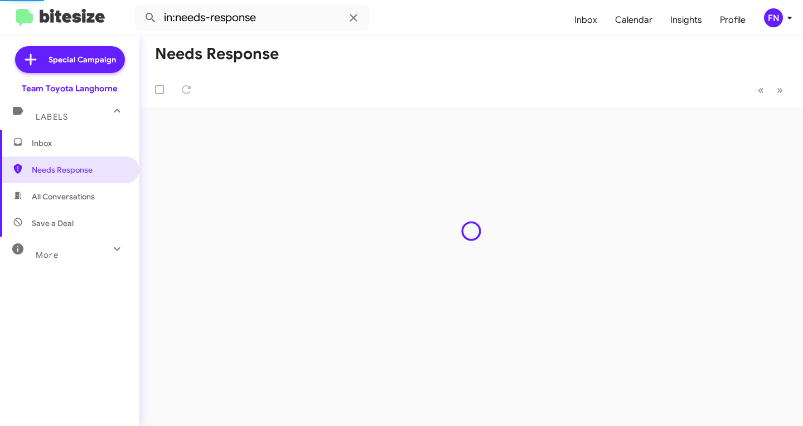
click at [65, 191] on span "All Conversations" at bounding box center [63, 196] width 63 height 11
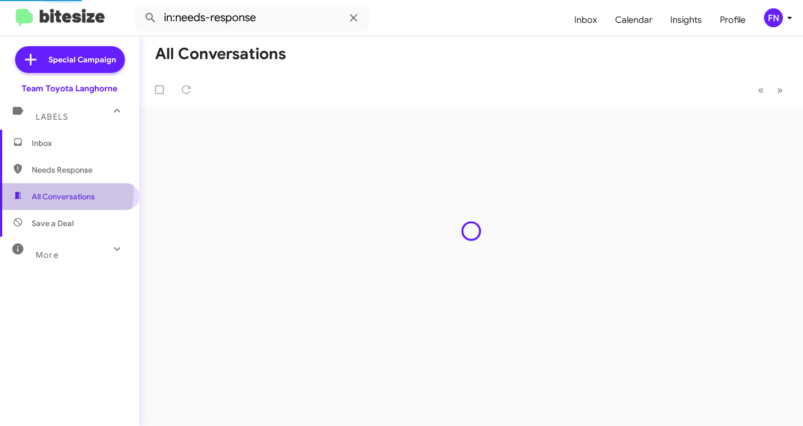
type input "in:all-conversations"
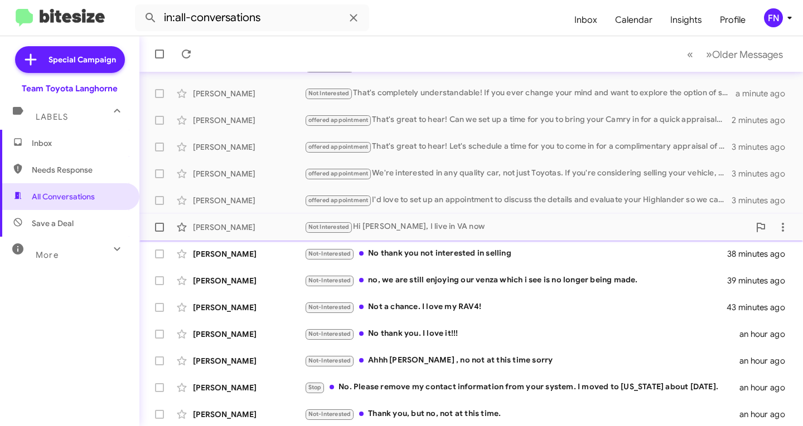
scroll to position [167, 0]
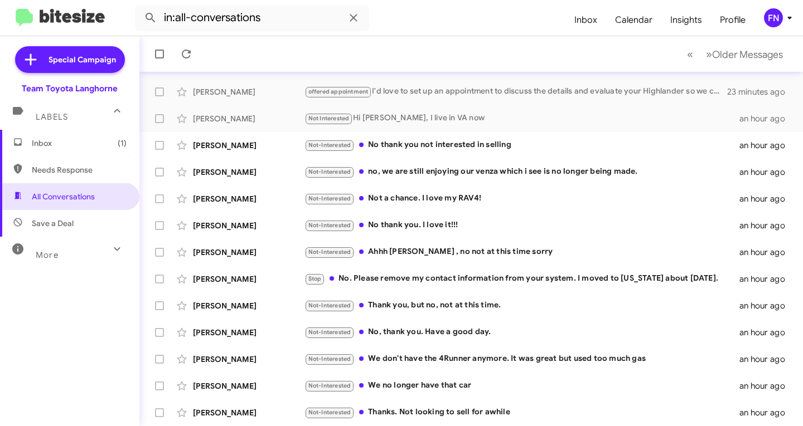
click at [67, 148] on span "Inbox (1)" at bounding box center [79, 143] width 95 height 11
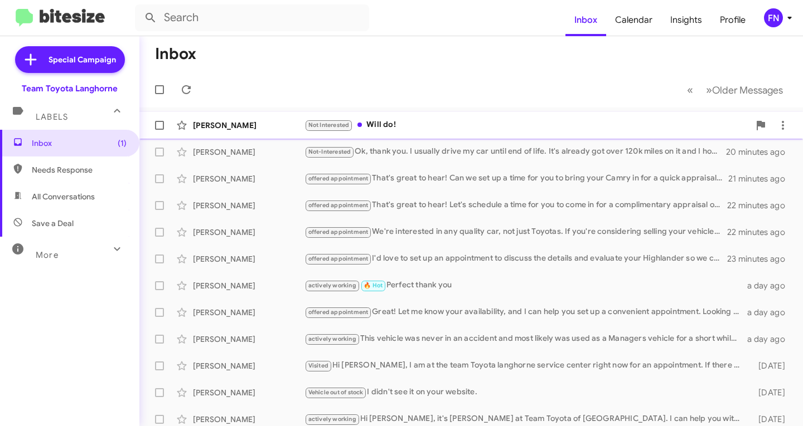
click at [409, 118] on div "[PERSON_NAME] Not Interested Will do! 15 minutes ago" at bounding box center [470, 125] width 645 height 22
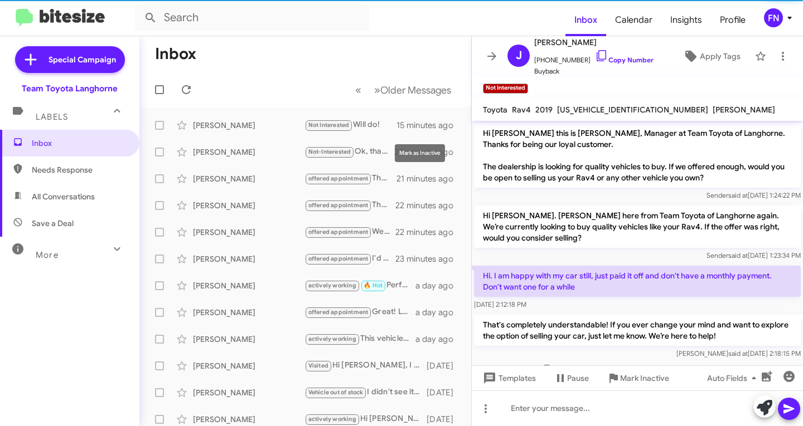
scroll to position [49, 0]
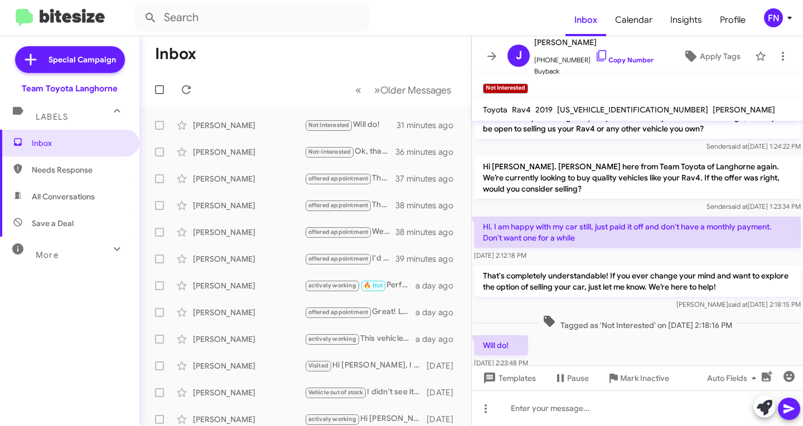
click at [63, 177] on span "Needs Response" at bounding box center [69, 170] width 139 height 27
type input "in:needs-response"
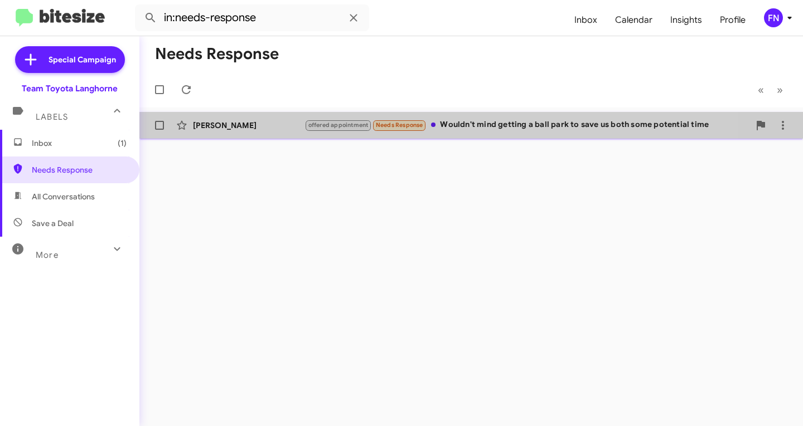
click at [275, 136] on div "[PERSON_NAME] offered appointment Needs Response Wouldn't mind getting a ball p…" at bounding box center [470, 125] width 645 height 22
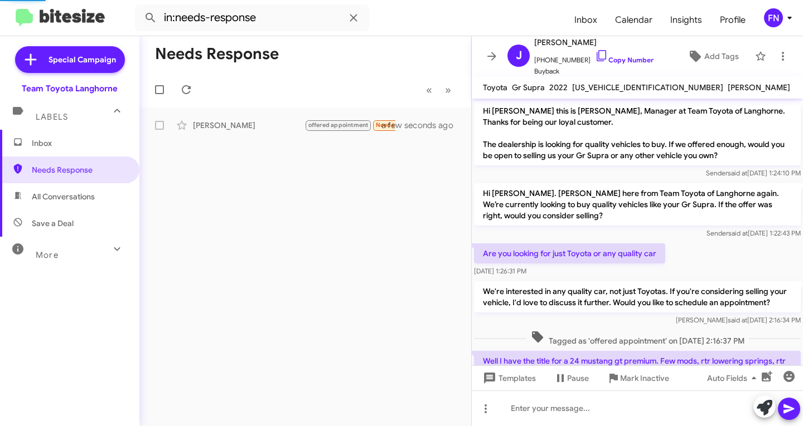
scroll to position [112, 0]
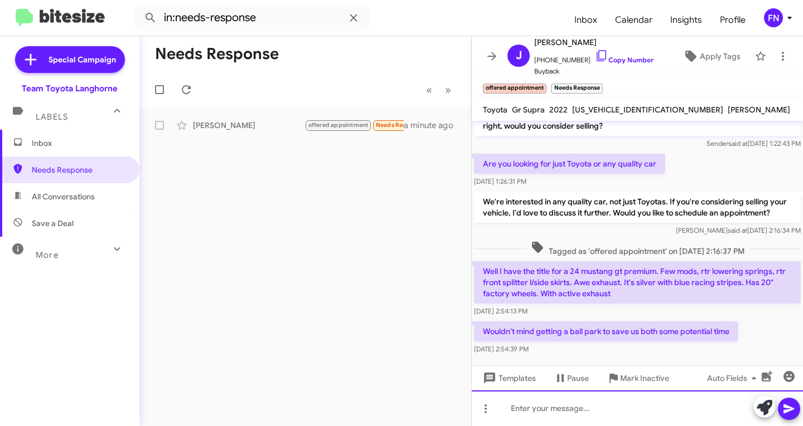
drag, startPoint x: 682, startPoint y: 412, endPoint x: 687, endPoint y: 411, distance: 5.7
click at [682, 412] on div at bounding box center [637, 409] width 331 height 36
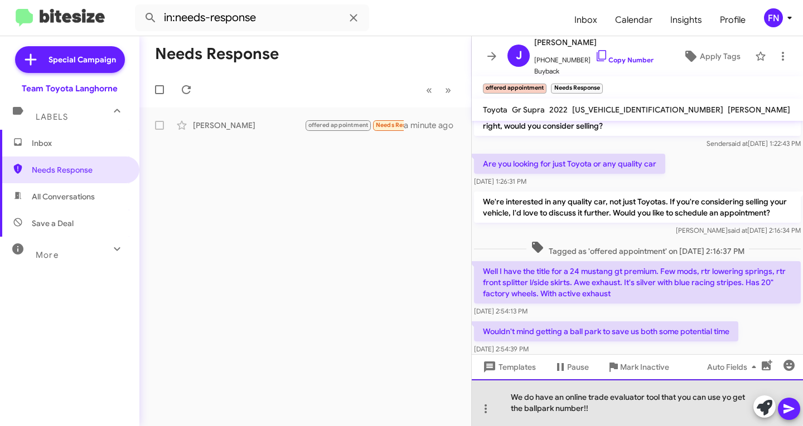
click at [509, 394] on div "We do have an online trade evaluator tool that you can use yo get the ballpark …" at bounding box center [637, 403] width 331 height 47
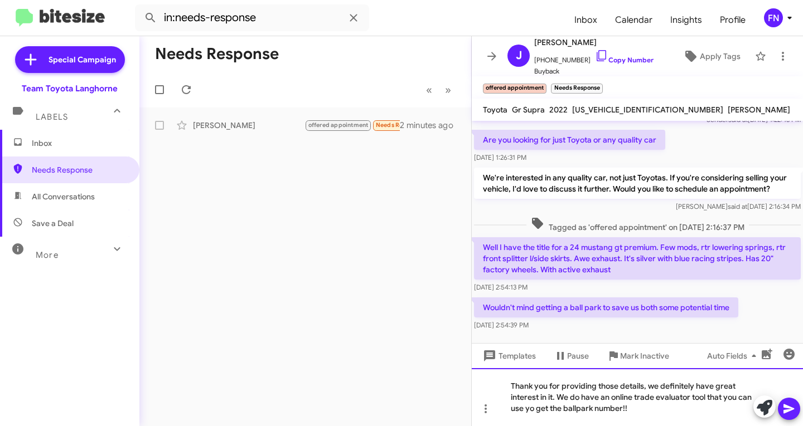
scroll to position [157, 0]
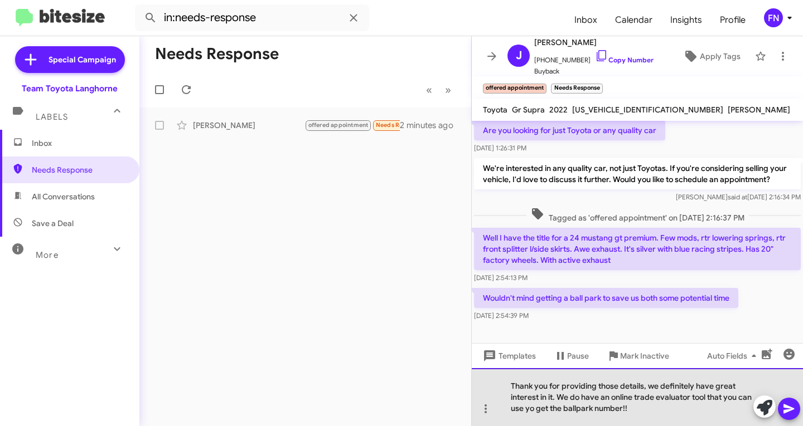
click at [690, 414] on div "Thank you for providing those details, we definitely have great interest in it.…" at bounding box center [637, 397] width 331 height 58
click at [546, 410] on div "Thank you for providing those details, we definitely have great interest in it.…" at bounding box center [637, 397] width 331 height 58
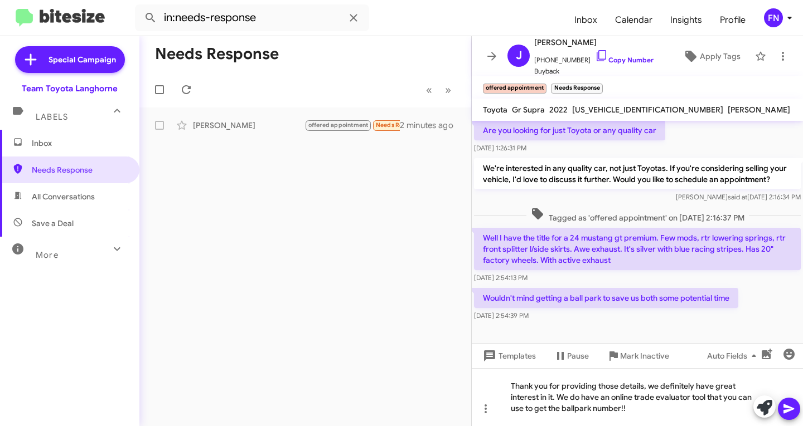
click at [785, 411] on icon at bounding box center [788, 409] width 11 height 9
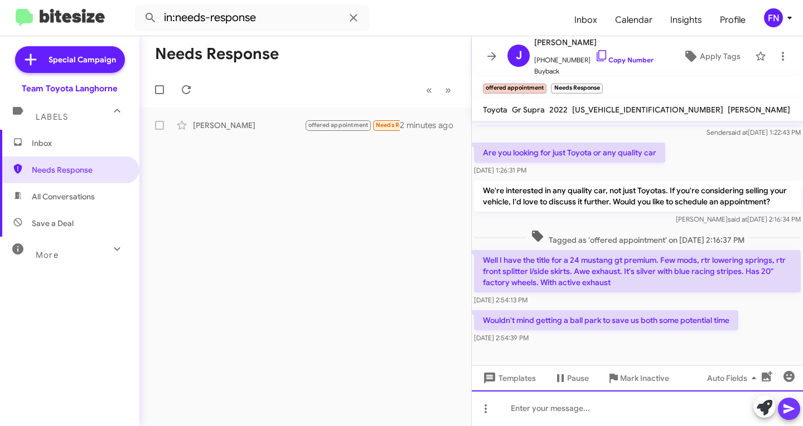
scroll to position [134, 0]
click at [652, 400] on div at bounding box center [637, 409] width 331 height 36
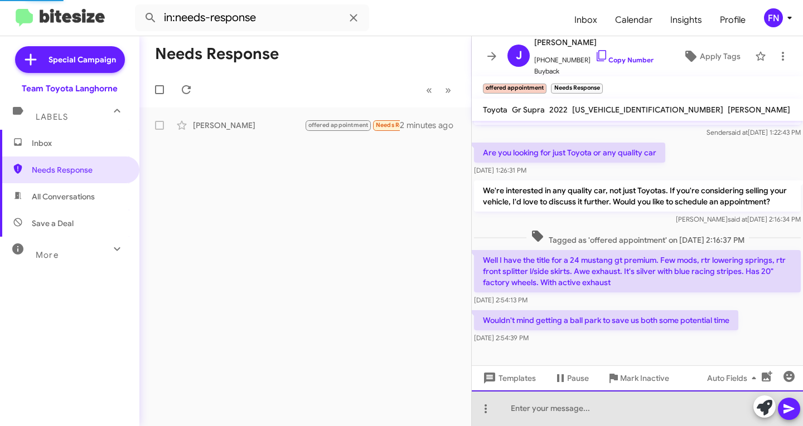
scroll to position [0, 0]
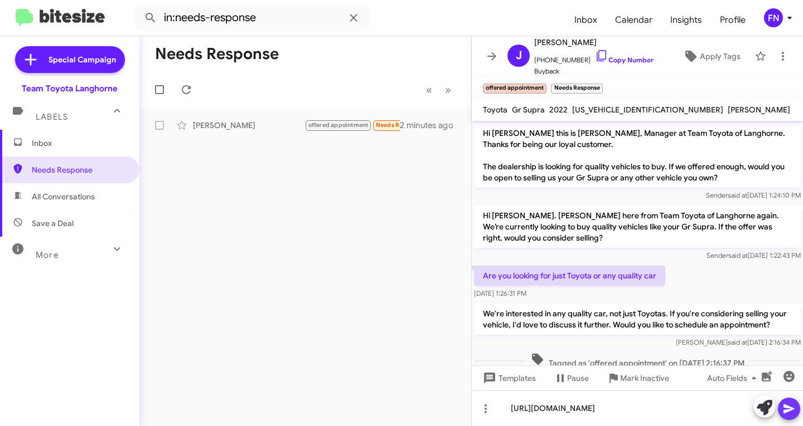
click at [783, 406] on icon at bounding box center [788, 408] width 13 height 13
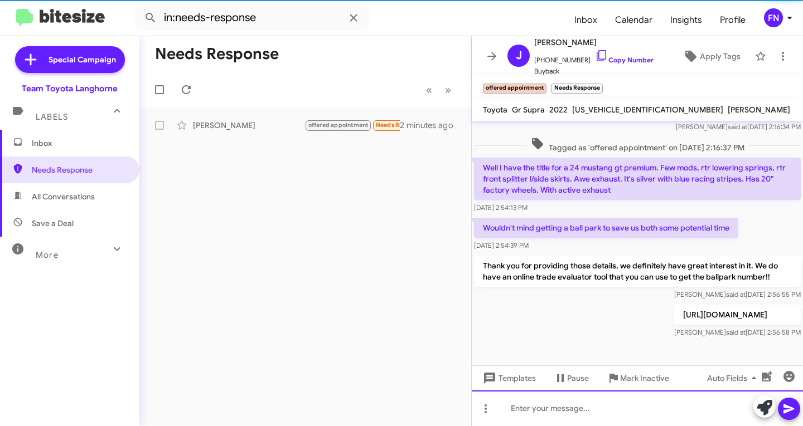
scroll to position [227, 0]
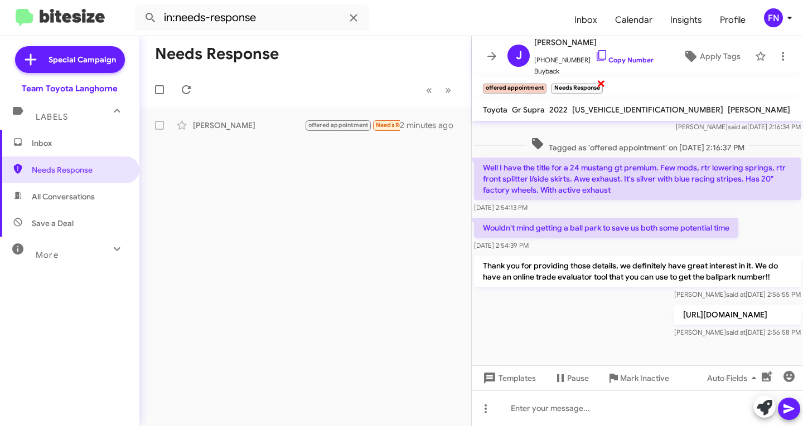
click at [598, 86] on span "×" at bounding box center [600, 82] width 9 height 13
click at [57, 138] on span "Inbox" at bounding box center [79, 143] width 95 height 11
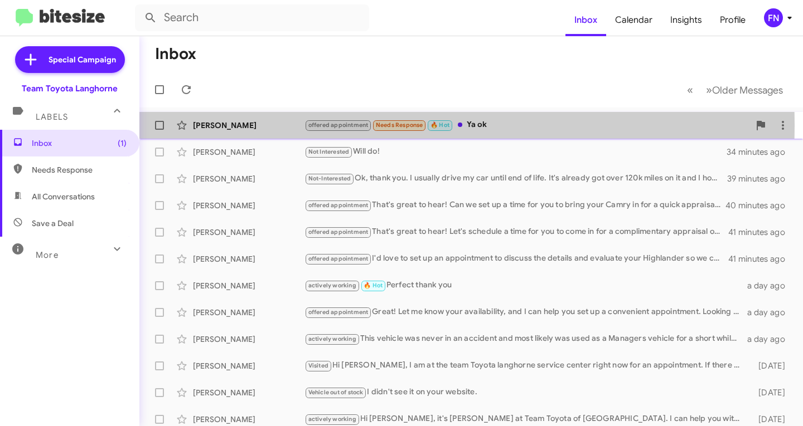
click at [286, 125] on div "[PERSON_NAME]" at bounding box center [248, 125] width 111 height 11
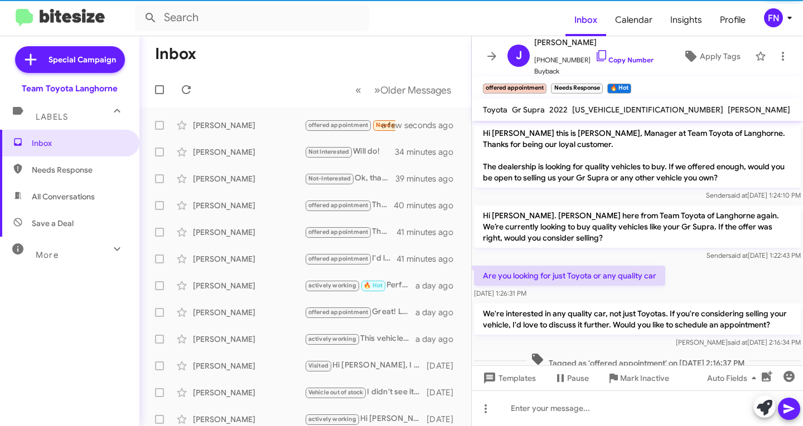
scroll to position [245, 0]
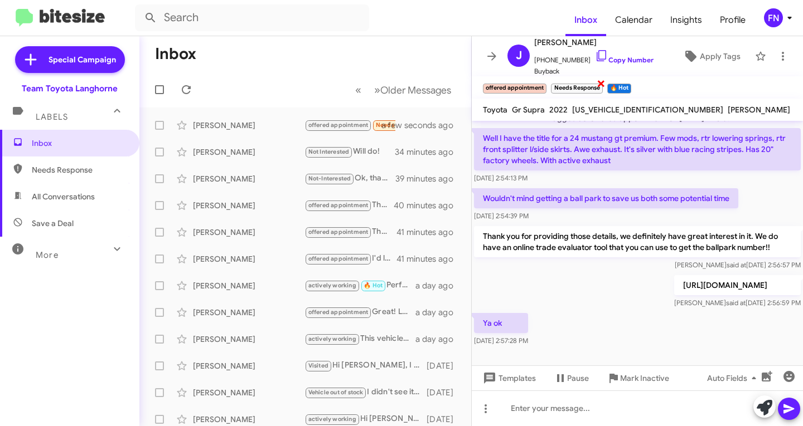
click at [599, 84] on span "×" at bounding box center [600, 82] width 9 height 13
click at [572, 86] on span "×" at bounding box center [573, 82] width 9 height 13
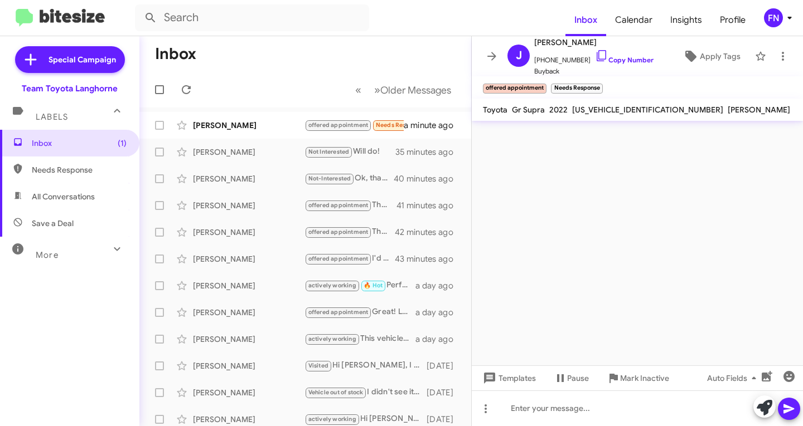
scroll to position [0, 0]
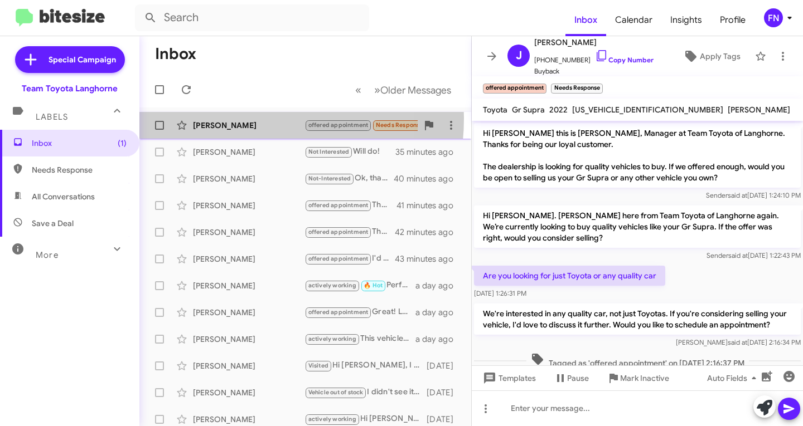
click at [226, 118] on div "[PERSON_NAME] offered appointment Needs Response I'm too busy. Thnx for reachin…" at bounding box center [305, 125] width 314 height 22
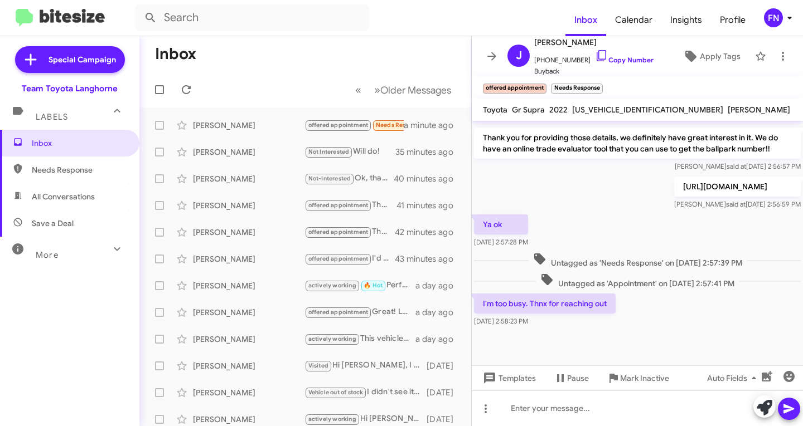
scroll to position [355, 0]
click at [601, 82] on span "×" at bounding box center [600, 82] width 9 height 13
click at [91, 202] on span "All Conversations" at bounding box center [63, 196] width 63 height 11
type input "in:all-conversations"
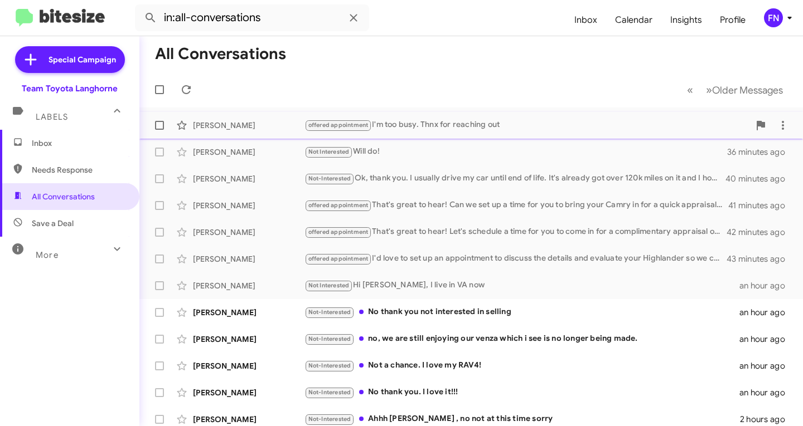
click at [249, 124] on div "[PERSON_NAME]" at bounding box center [248, 125] width 111 height 11
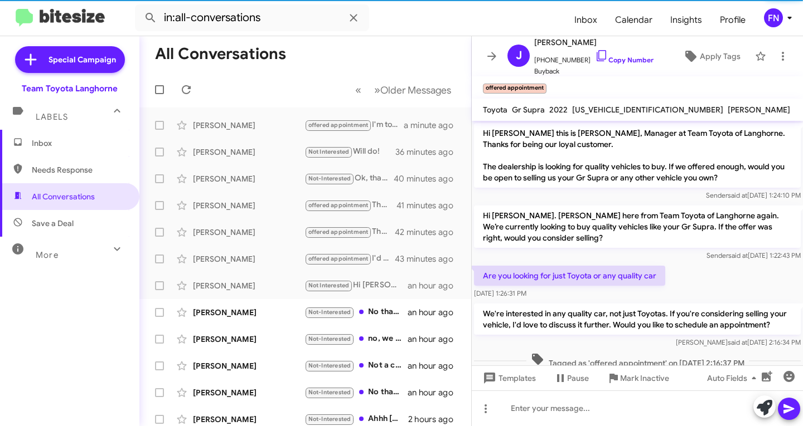
scroll to position [378, 0]
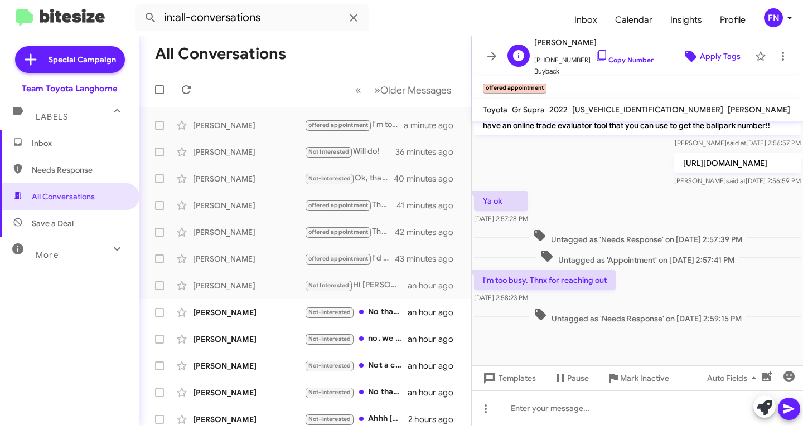
click at [725, 50] on span "Apply Tags" at bounding box center [720, 56] width 41 height 20
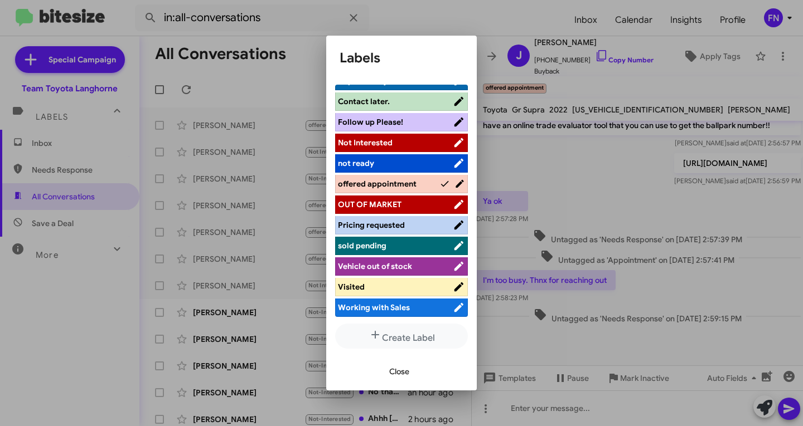
click at [405, 145] on span "Not Interested" at bounding box center [395, 142] width 115 height 11
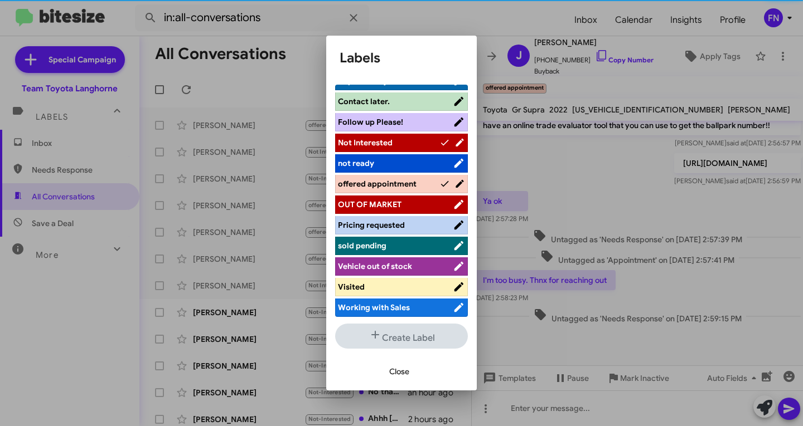
scroll to position [158, 0]
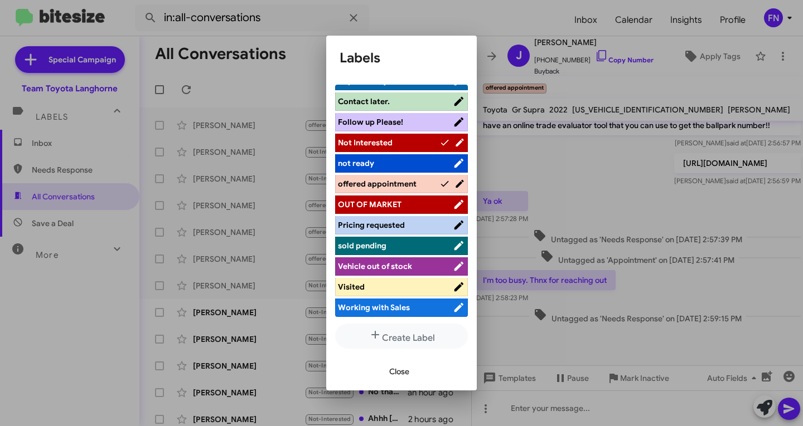
click at [402, 370] on span "Close" at bounding box center [399, 372] width 20 height 20
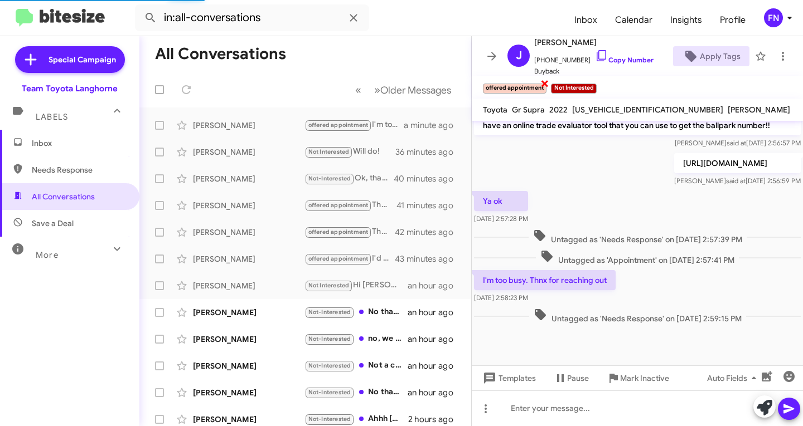
click at [545, 85] on span "×" at bounding box center [544, 82] width 9 height 13
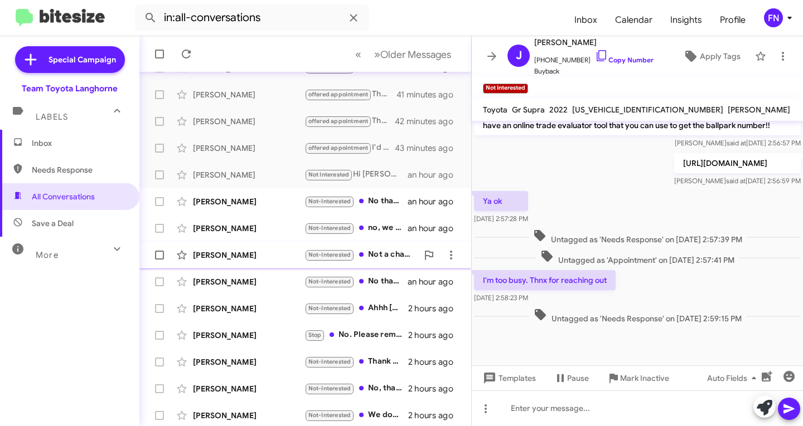
scroll to position [111, 0]
click at [252, 202] on div "[PERSON_NAME]" at bounding box center [248, 201] width 111 height 11
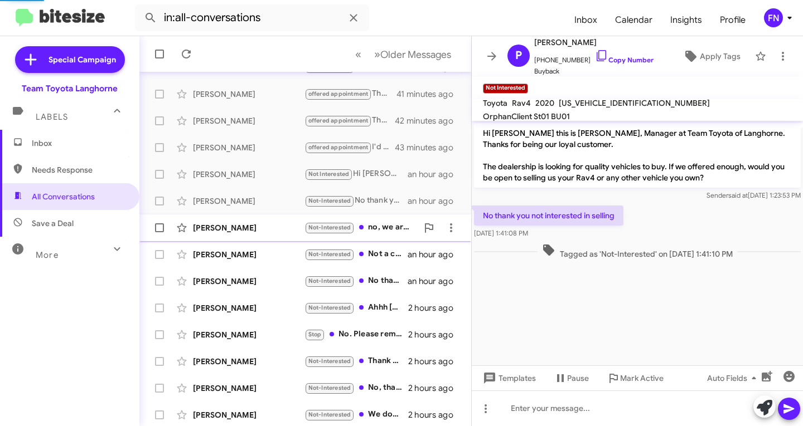
click at [251, 223] on div "[PERSON_NAME]" at bounding box center [248, 227] width 111 height 11
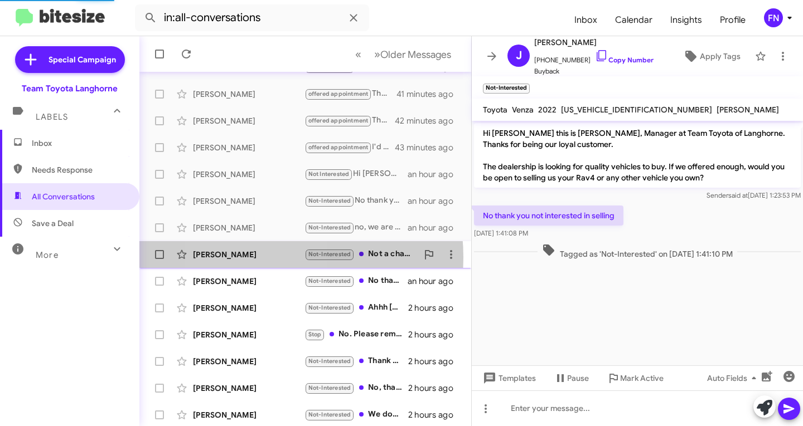
click at [253, 258] on div "[PERSON_NAME]" at bounding box center [248, 254] width 111 height 11
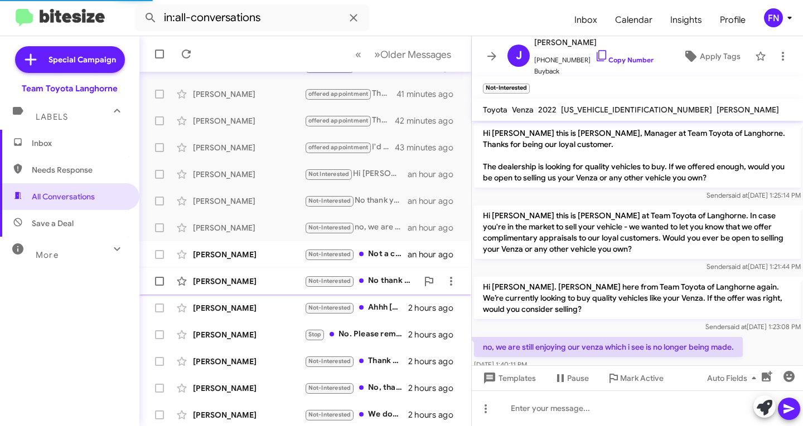
click at [254, 283] on div "[PERSON_NAME]" at bounding box center [248, 281] width 111 height 11
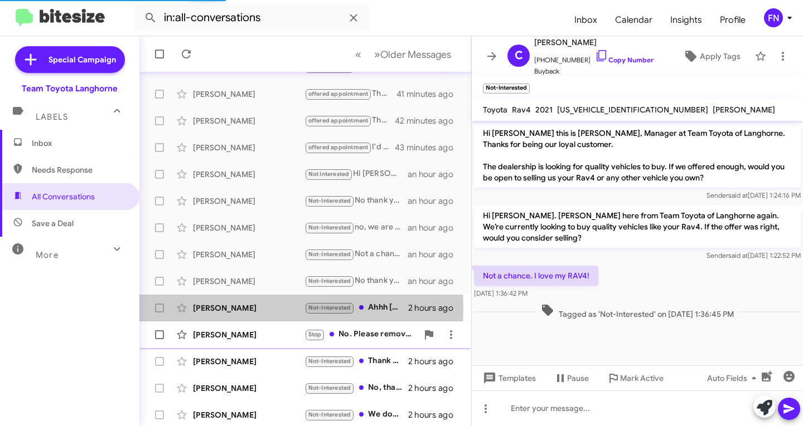
drag, startPoint x: 253, startPoint y: 309, endPoint x: 251, endPoint y: 329, distance: 20.7
click at [253, 310] on div "[PERSON_NAME]" at bounding box center [248, 308] width 111 height 11
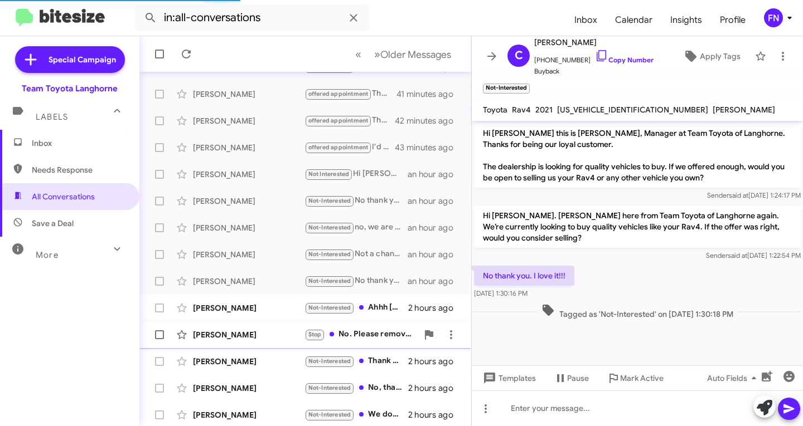
click at [250, 334] on div "[PERSON_NAME]" at bounding box center [248, 334] width 111 height 11
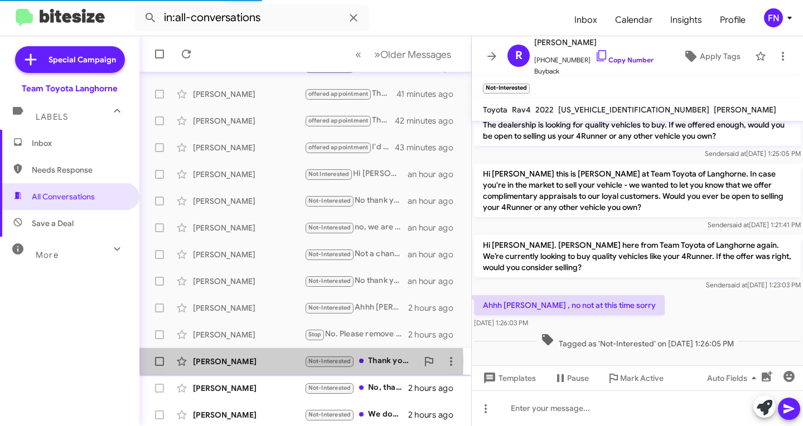
click at [242, 362] on div "[PERSON_NAME]" at bounding box center [248, 361] width 111 height 11
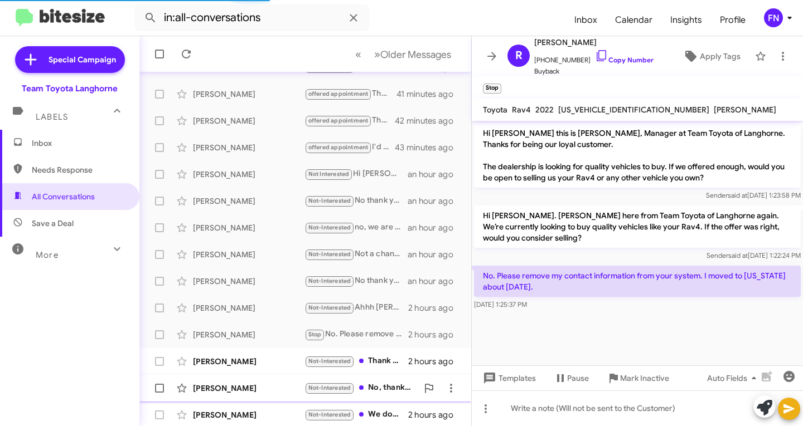
click at [243, 389] on div "[PERSON_NAME]" at bounding box center [248, 388] width 111 height 11
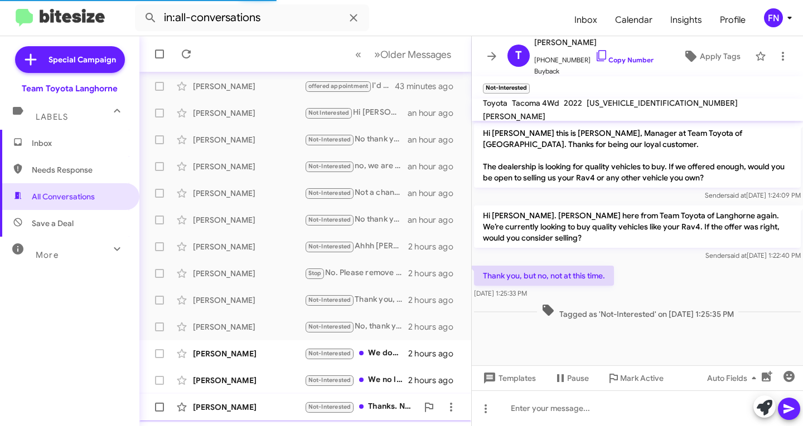
scroll to position [221, 0]
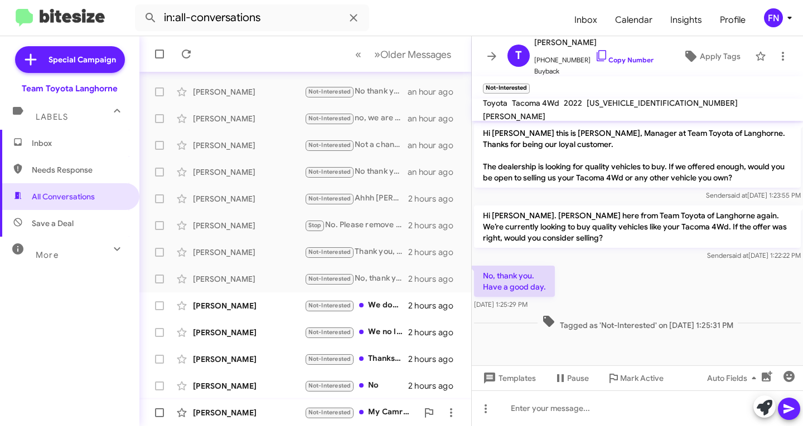
click at [223, 414] on div "[PERSON_NAME]" at bounding box center [248, 412] width 111 height 11
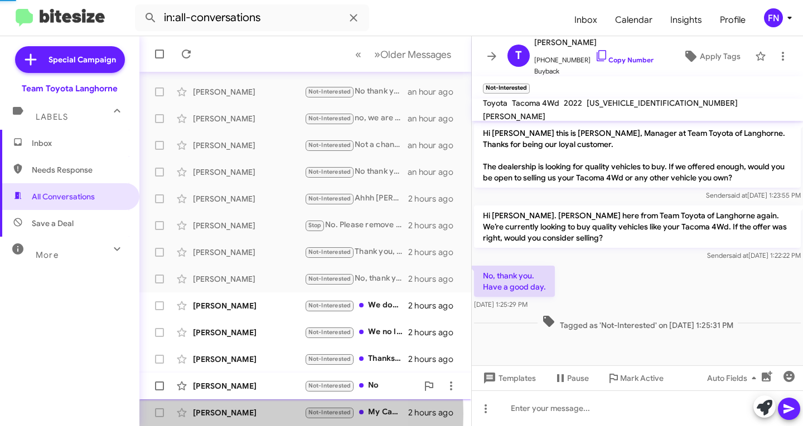
click at [241, 386] on div "[PERSON_NAME]" at bounding box center [248, 386] width 111 height 11
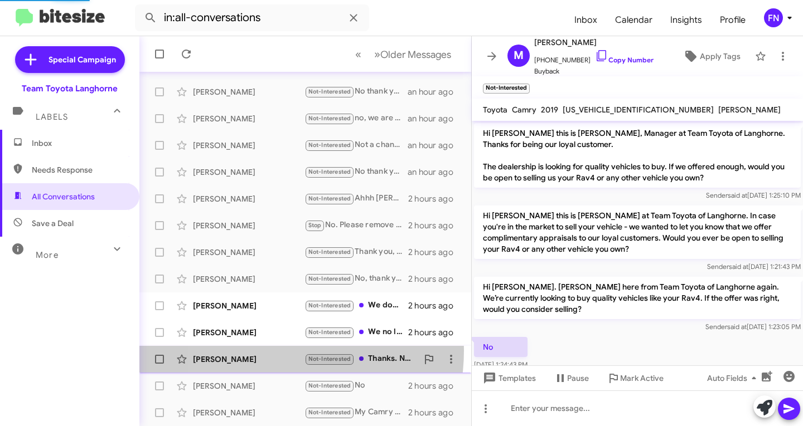
click at [255, 351] on div "[PERSON_NAME] Not-Interested Thanks. Not looking to sell for awhile 2 hours ago" at bounding box center [305, 359] width 314 height 22
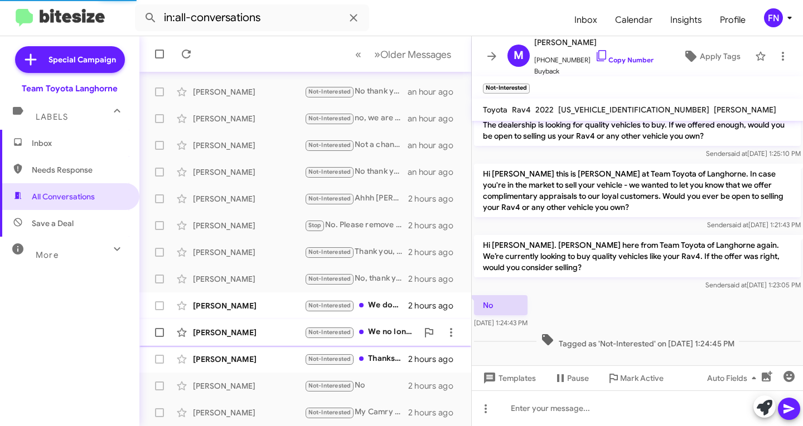
click at [259, 327] on div "[PERSON_NAME]" at bounding box center [248, 332] width 111 height 11
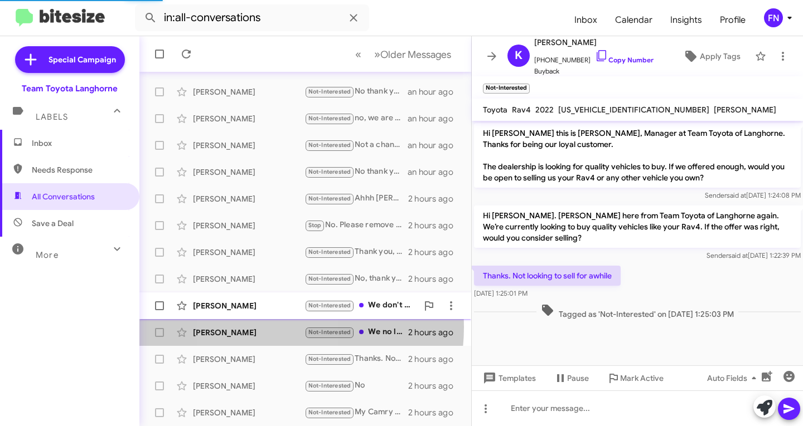
click at [264, 305] on div "[PERSON_NAME]" at bounding box center [248, 305] width 111 height 11
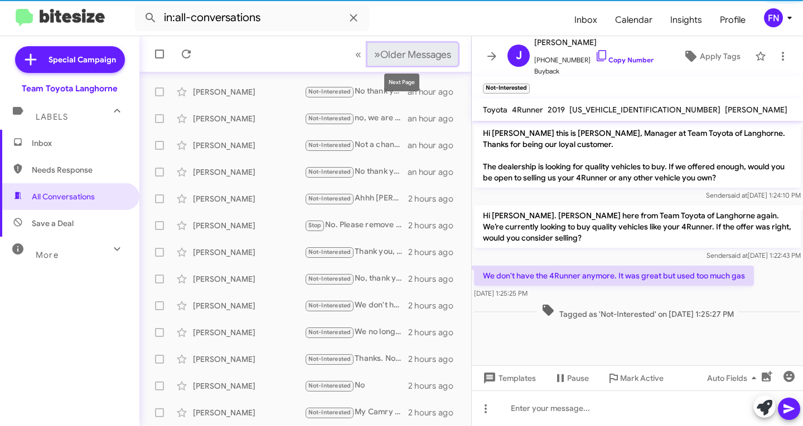
click at [413, 46] on button "» Next Older Messages" at bounding box center [412, 54] width 90 height 23
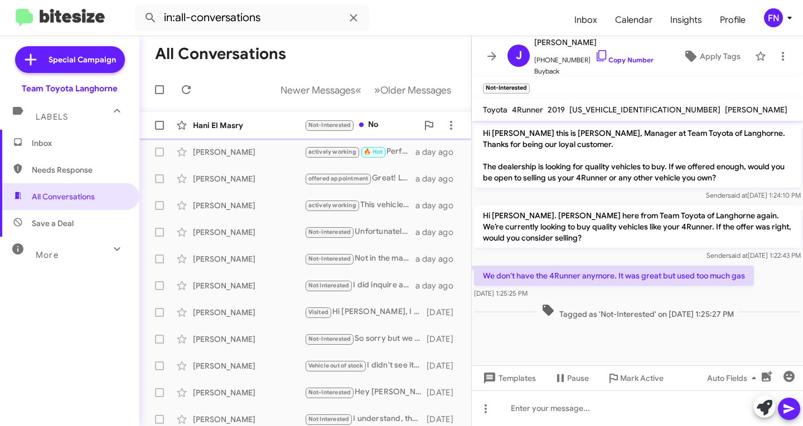
click at [267, 124] on div "Hani El Masry" at bounding box center [248, 125] width 111 height 11
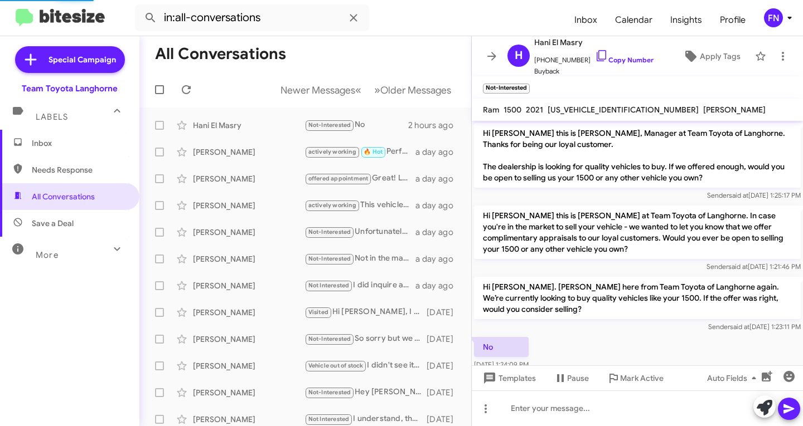
scroll to position [42, 0]
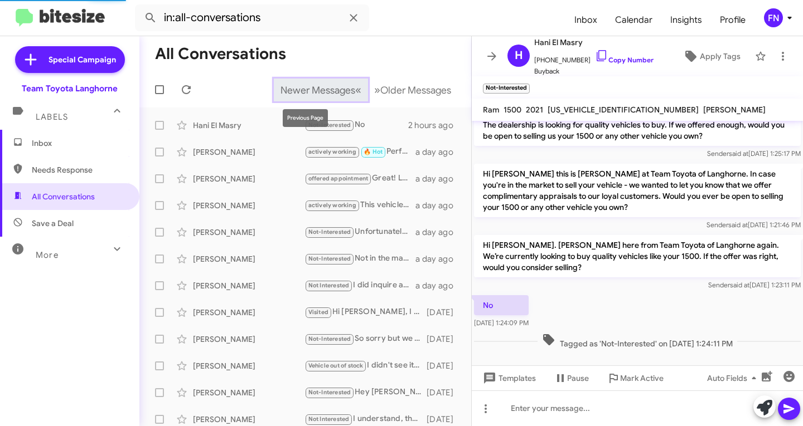
click at [318, 86] on span "Newer Messages" at bounding box center [317, 90] width 75 height 12
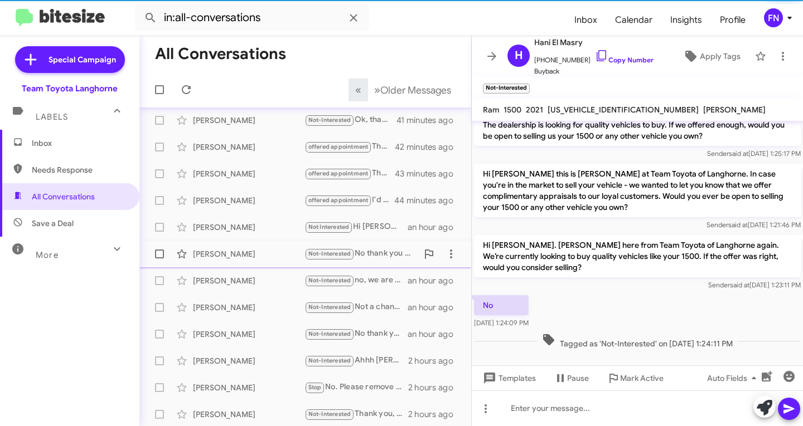
scroll to position [221, 0]
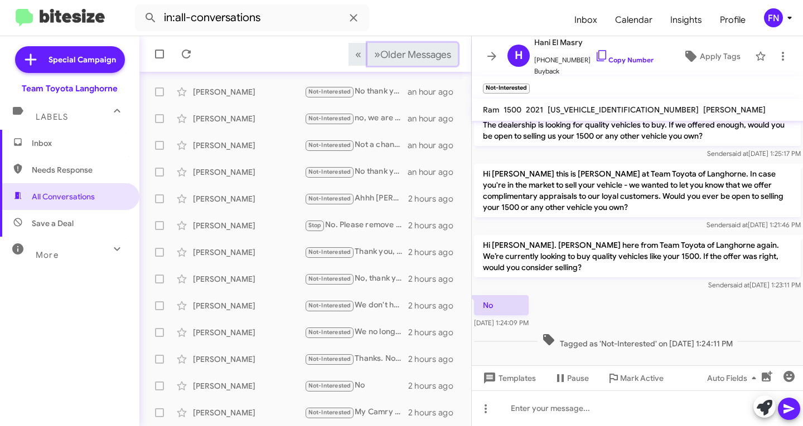
click at [387, 60] on button "» Next Older Messages" at bounding box center [412, 54] width 90 height 23
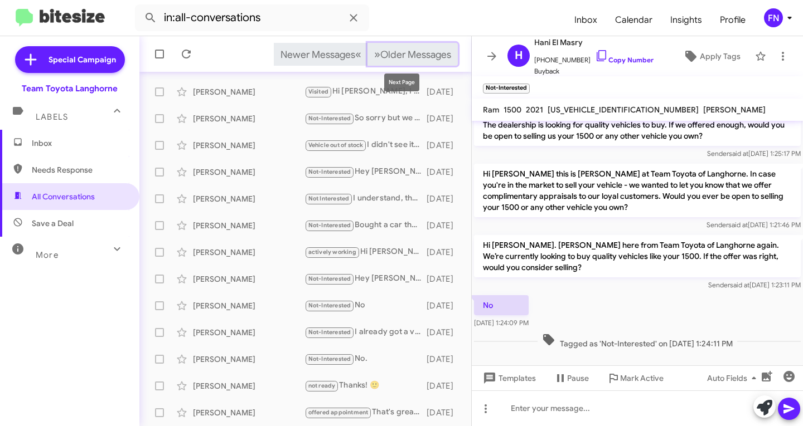
click at [401, 52] on span "Older Messages" at bounding box center [415, 54] width 71 height 12
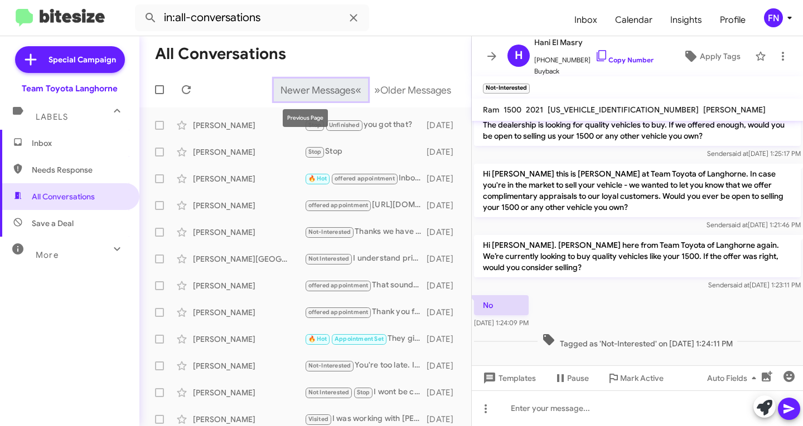
click at [313, 81] on button "Newer Messages « Previous" at bounding box center [321, 90] width 94 height 23
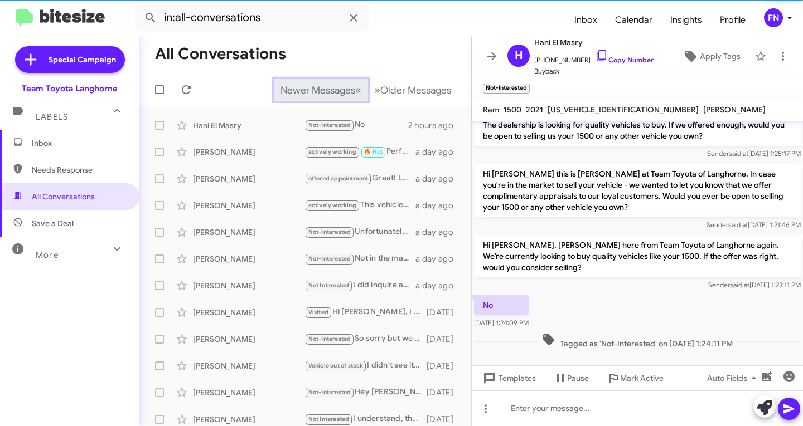
click at [313, 82] on button "Newer Messages « Previous" at bounding box center [321, 90] width 94 height 23
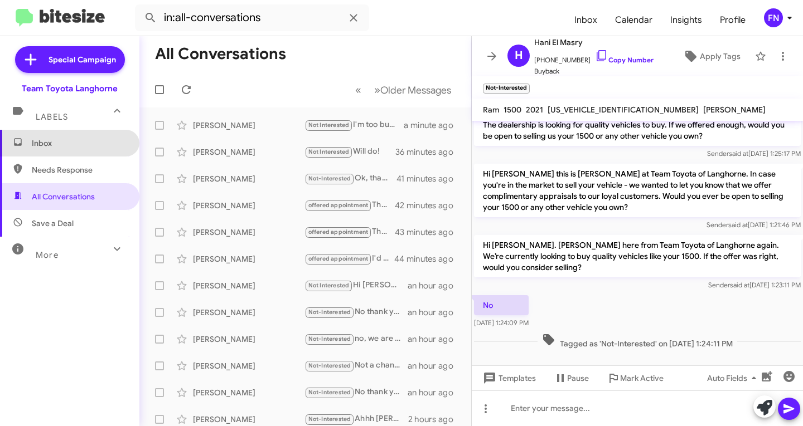
click at [100, 145] on span "Inbox" at bounding box center [79, 143] width 95 height 11
